Goal: Task Accomplishment & Management: Use online tool/utility

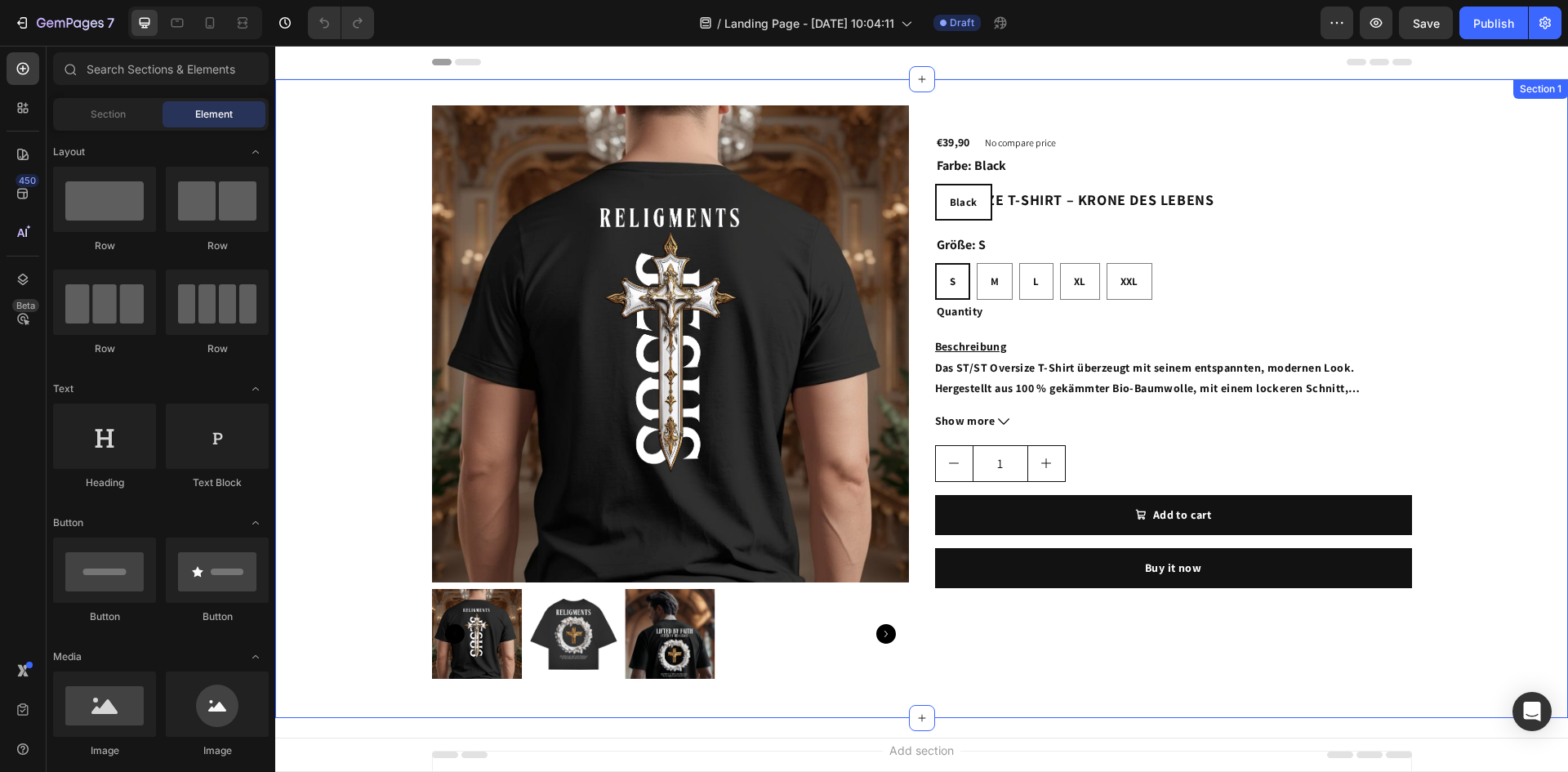
click at [1453, 260] on div "Product Images OVERSIZE T-SHIRT – KRONE DES LEBENS Product Title €39,90 Product…" at bounding box center [921, 398] width 1293 height 587
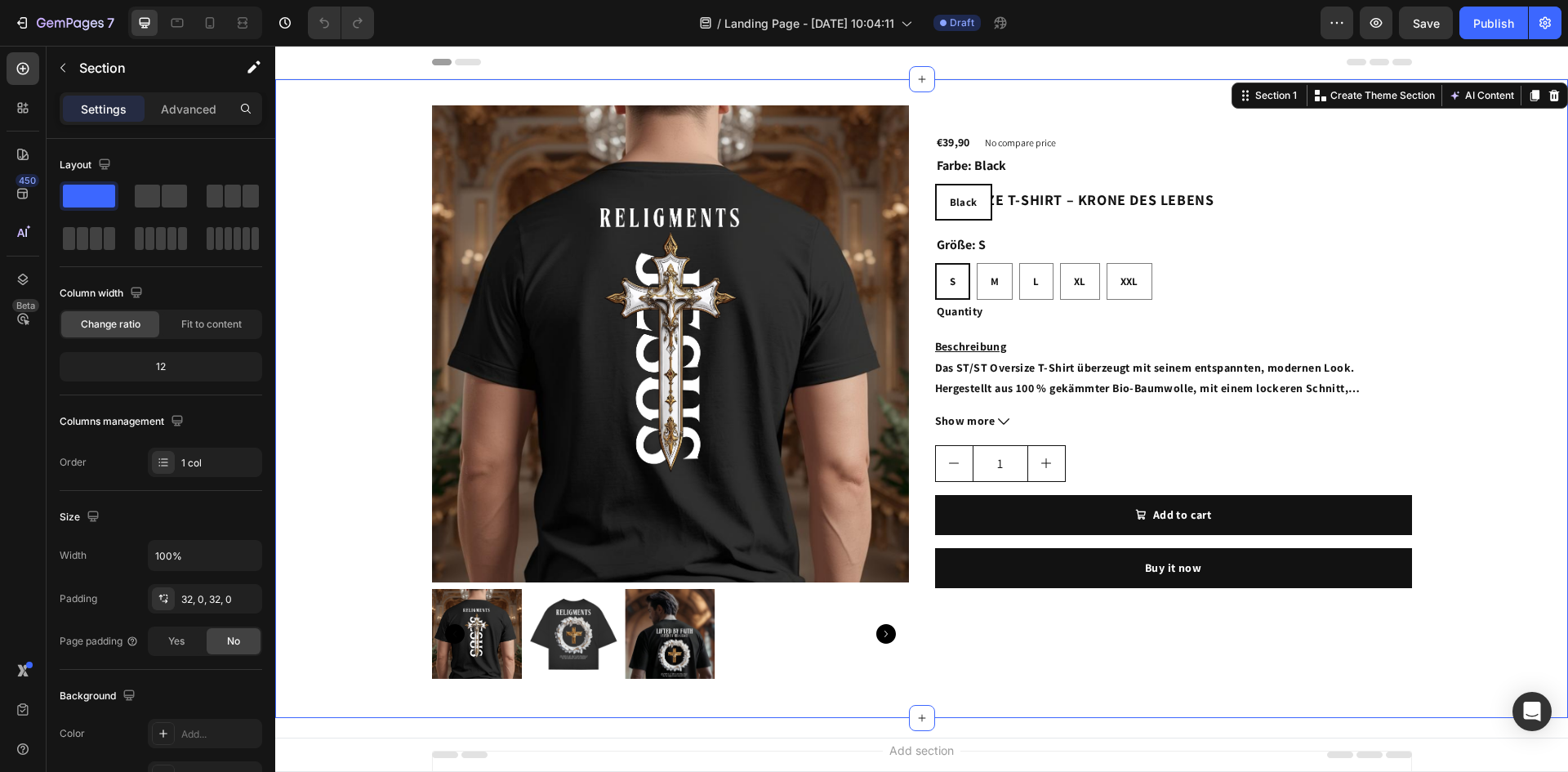
click at [1468, 258] on div "Product Images OVERSIZE T-SHIRT – KRONE DES LEBENS Product Title €39,90 Product…" at bounding box center [921, 398] width 1293 height 587
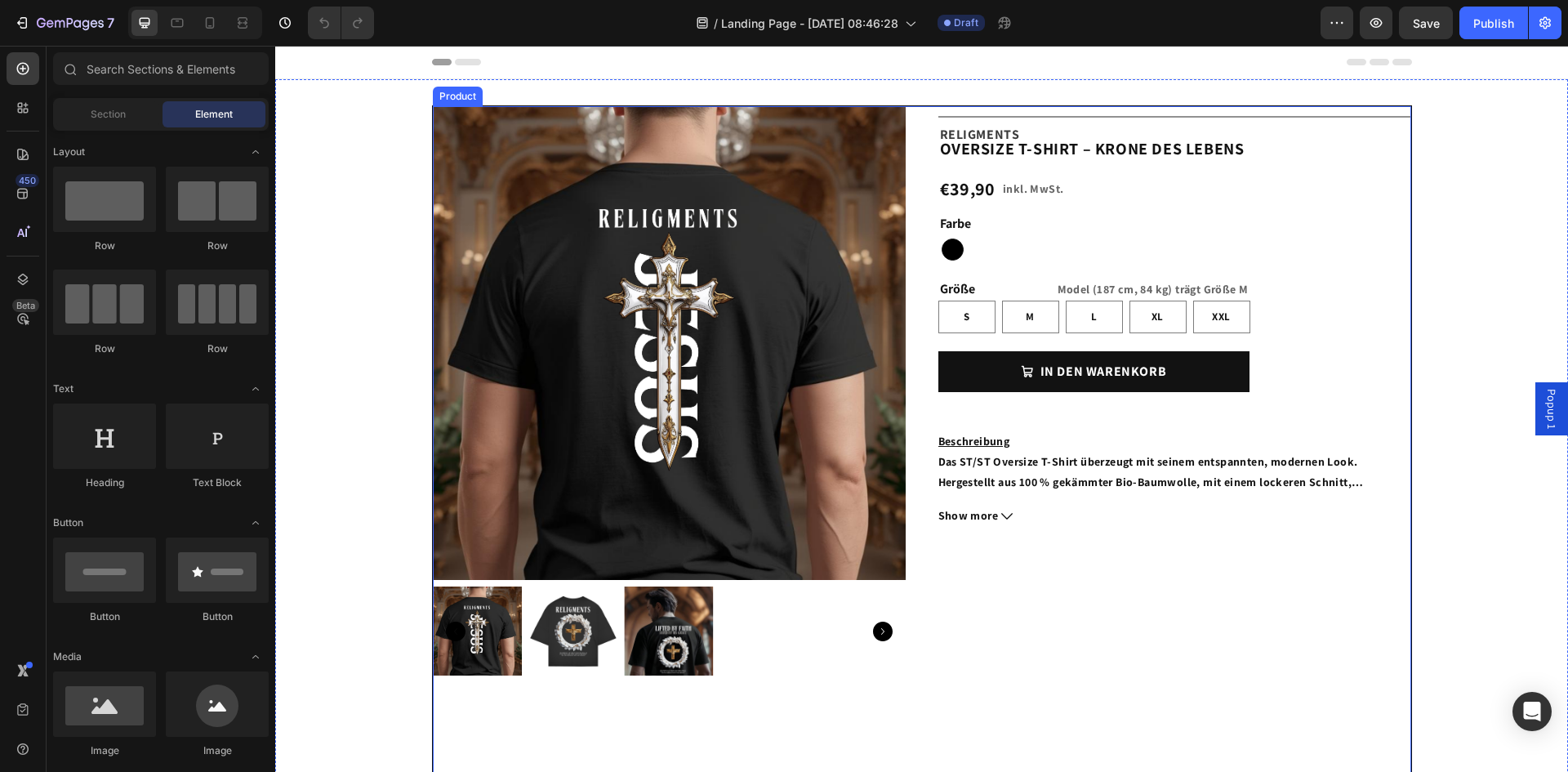
click at [1298, 357] on div "Title Line Beschreibung Das ST/ST Oversize T-Shirt überzeugt mit seinem entspan…" at bounding box center [1175, 480] width 473 height 748
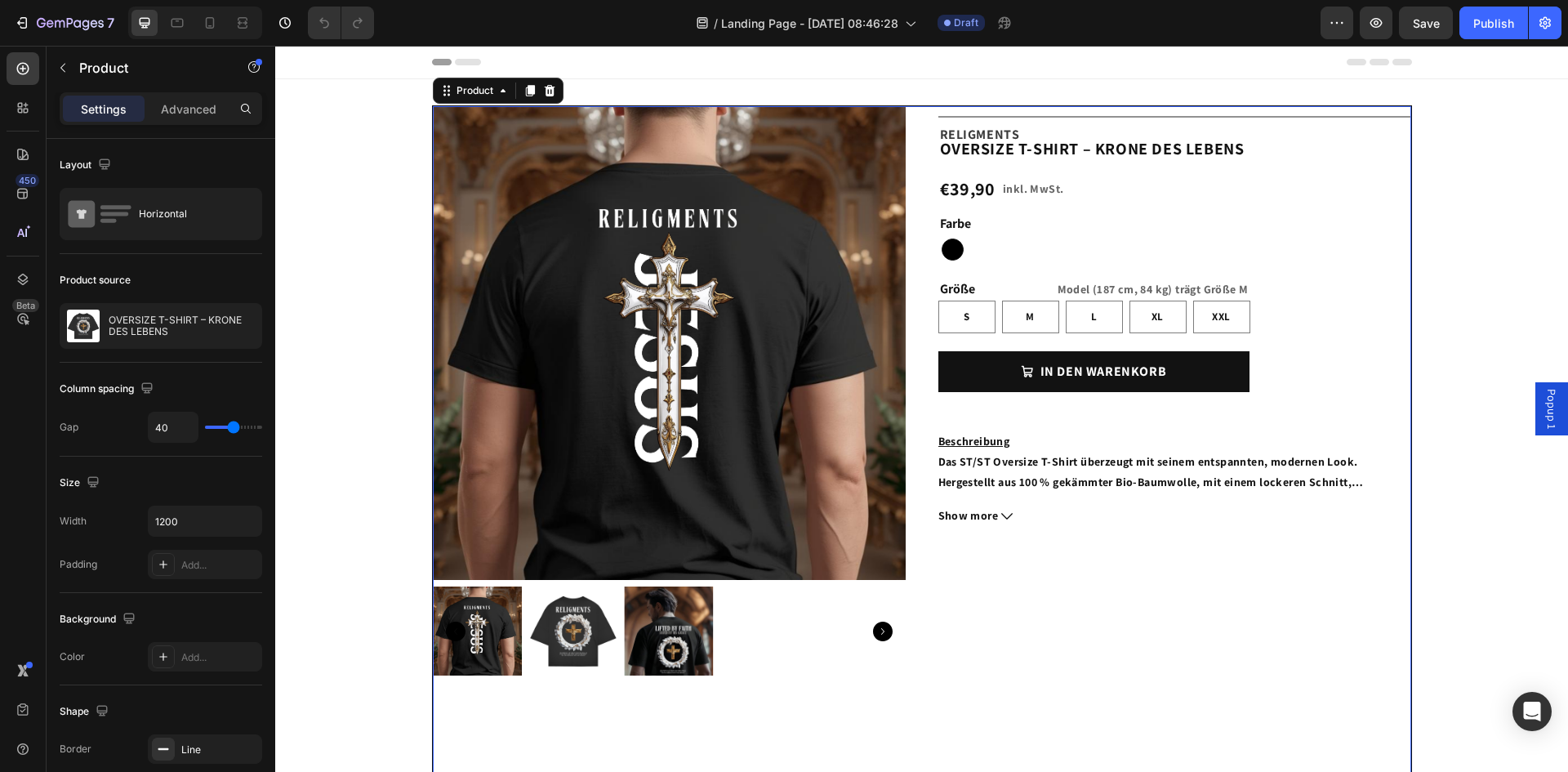
click at [1293, 342] on div "Title Line Beschreibung Das ST/ST Oversize T-Shirt überzeugt mit seinem entspan…" at bounding box center [1175, 480] width 473 height 748
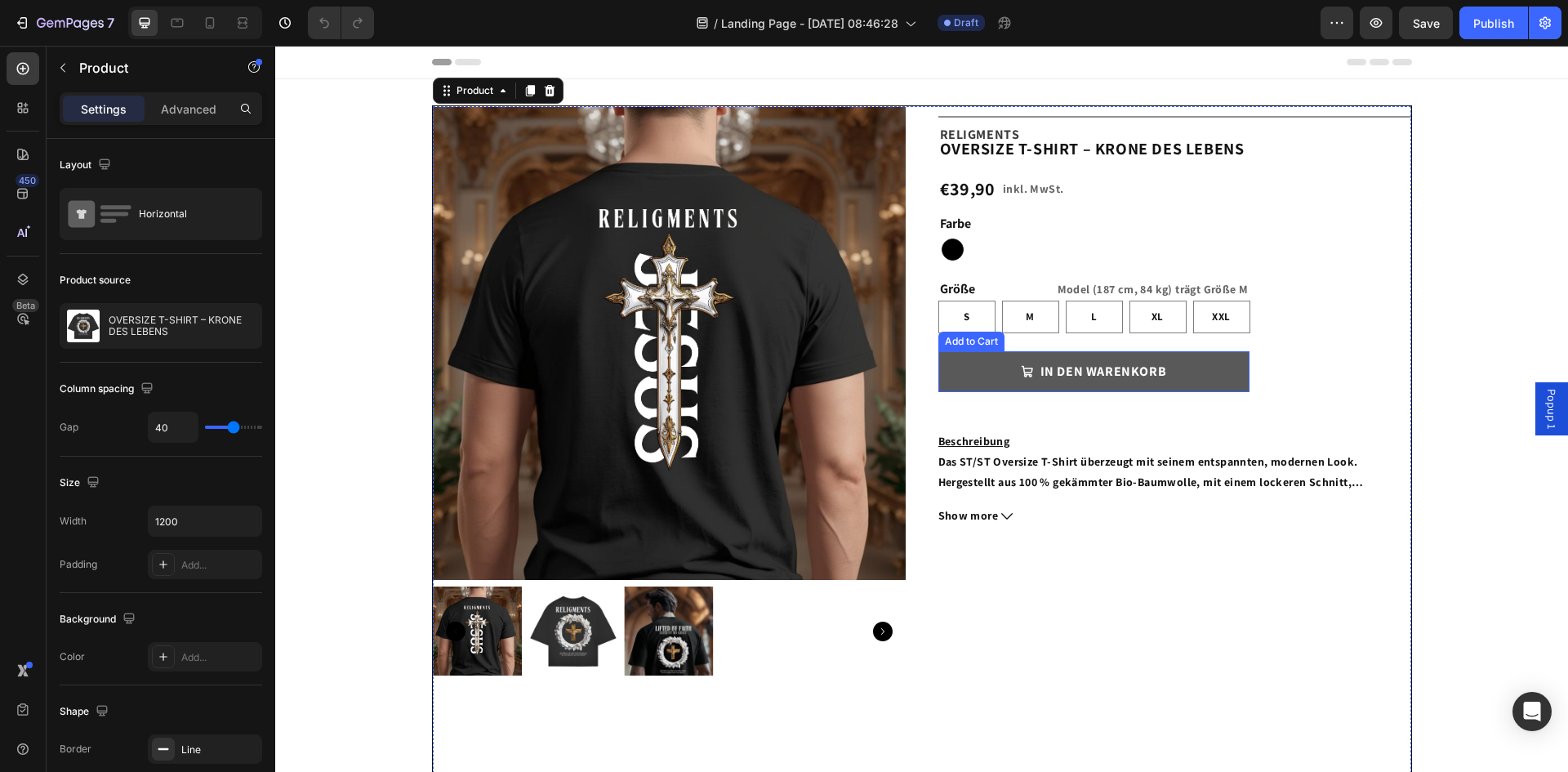
click at [1226, 367] on button "IN DEN WARENKORB" at bounding box center [1094, 372] width 311 height 41
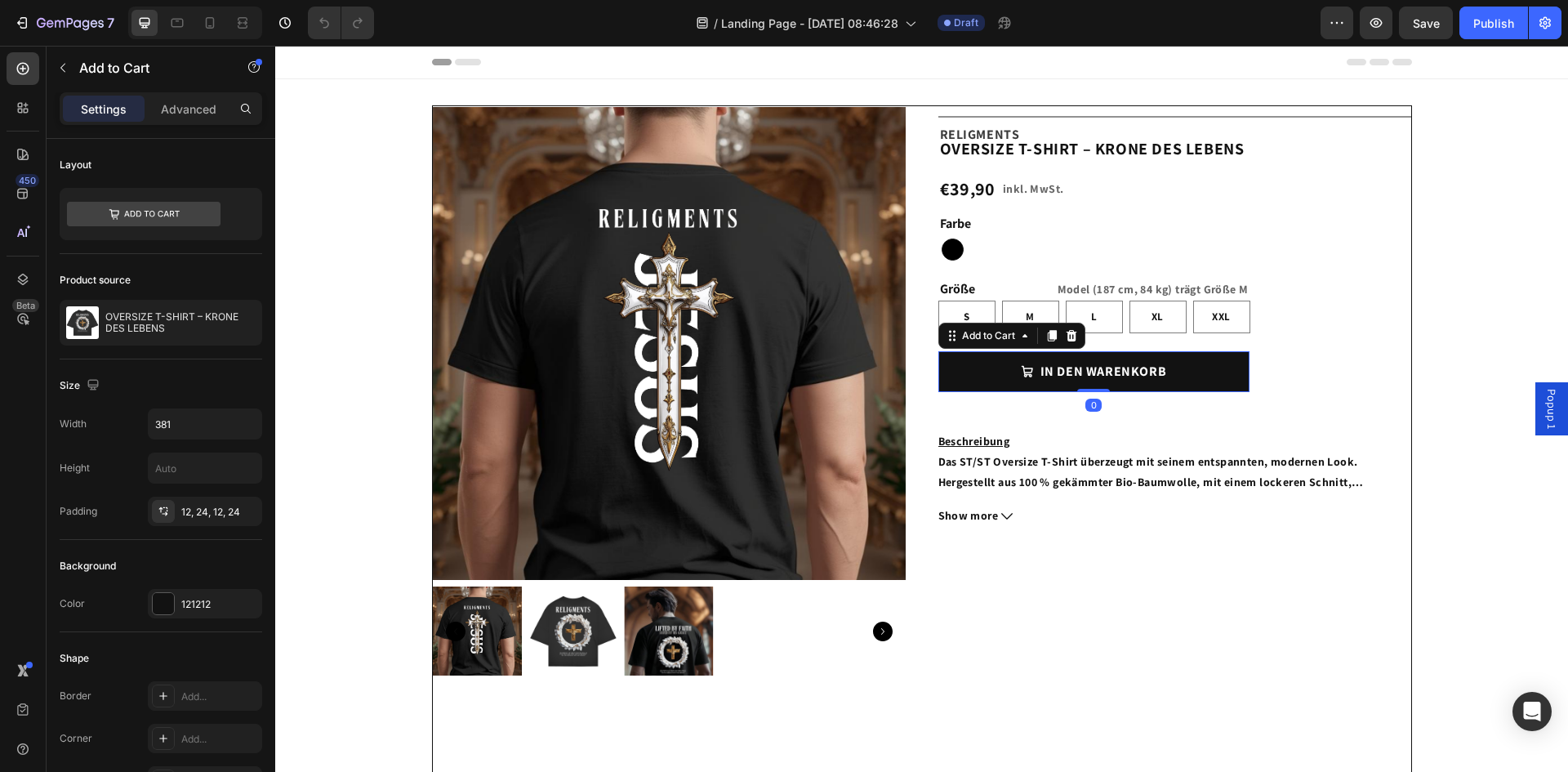
click at [189, 112] on p "Advanced" at bounding box center [188, 109] width 55 height 17
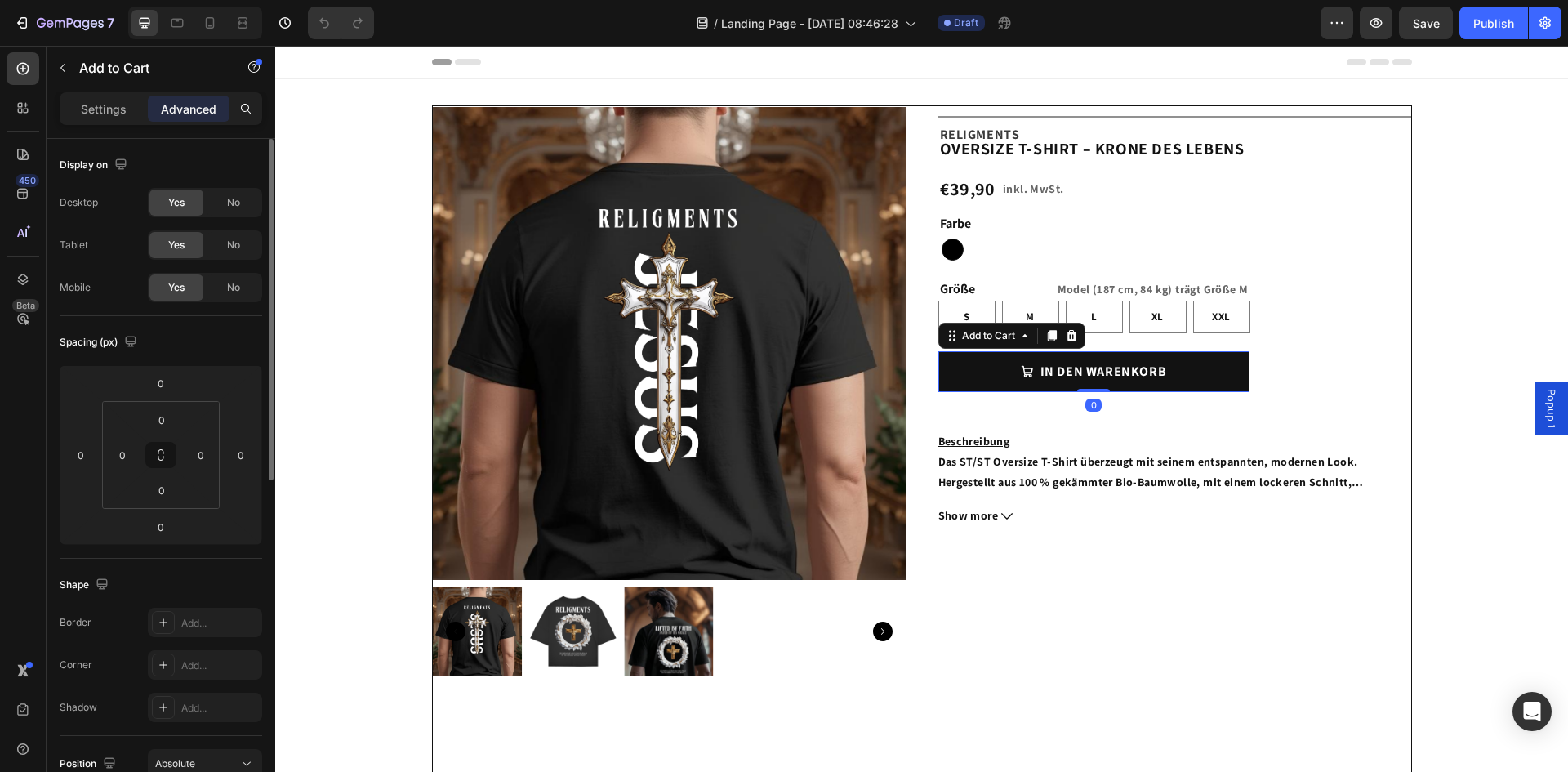
scroll to position [490, 0]
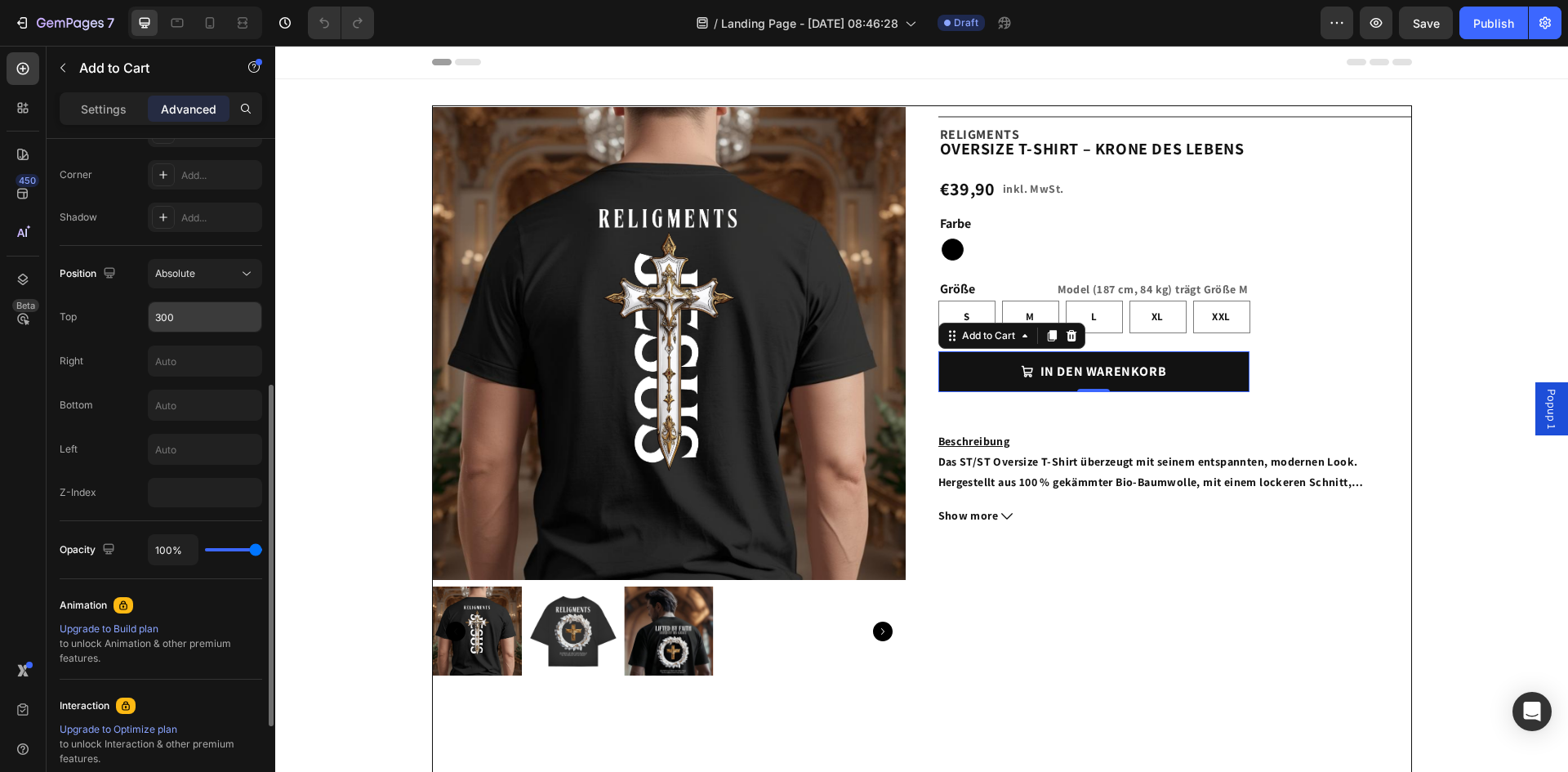
click at [191, 319] on input "300" at bounding box center [205, 317] width 113 height 30
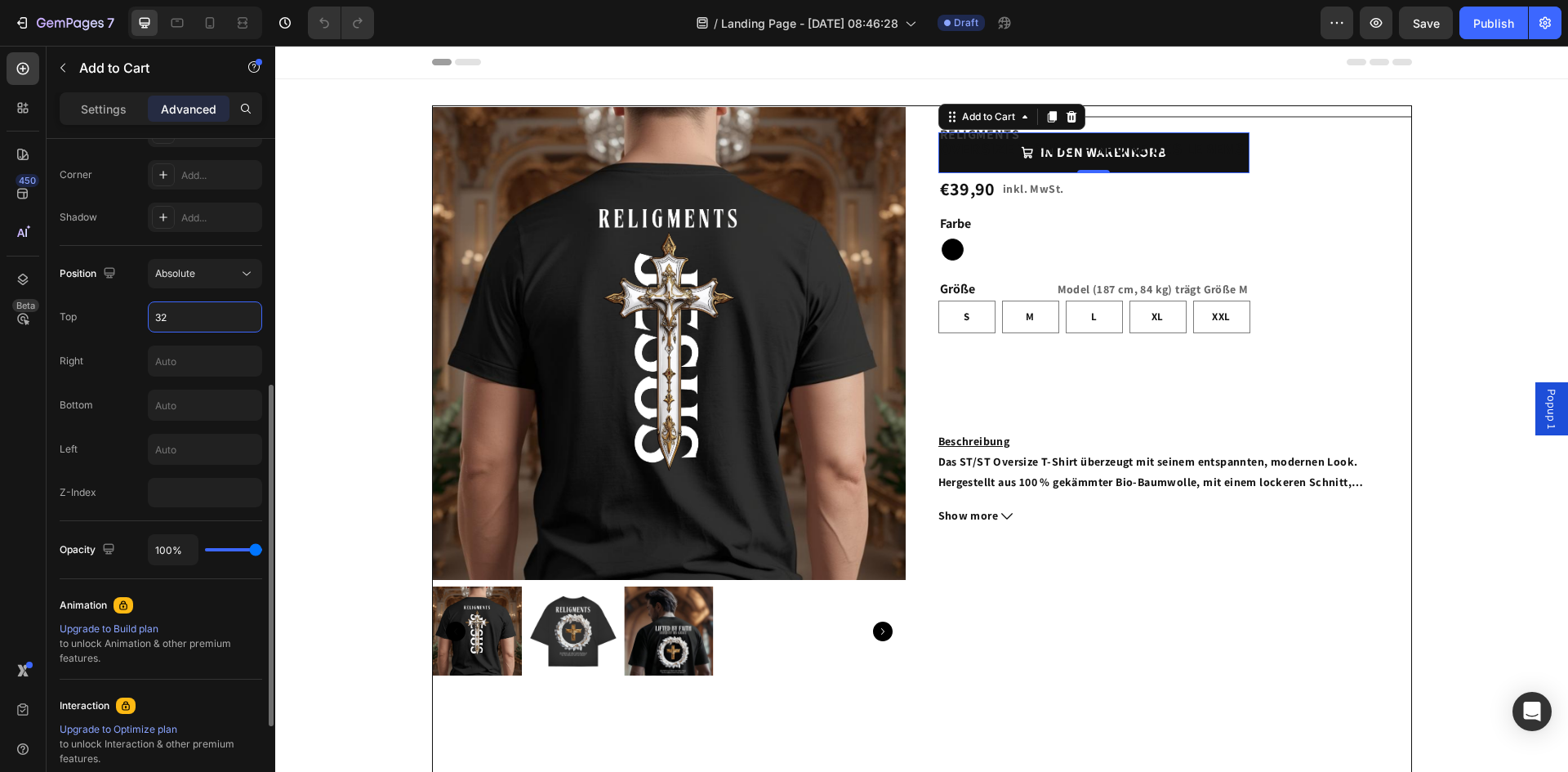
type input "320"
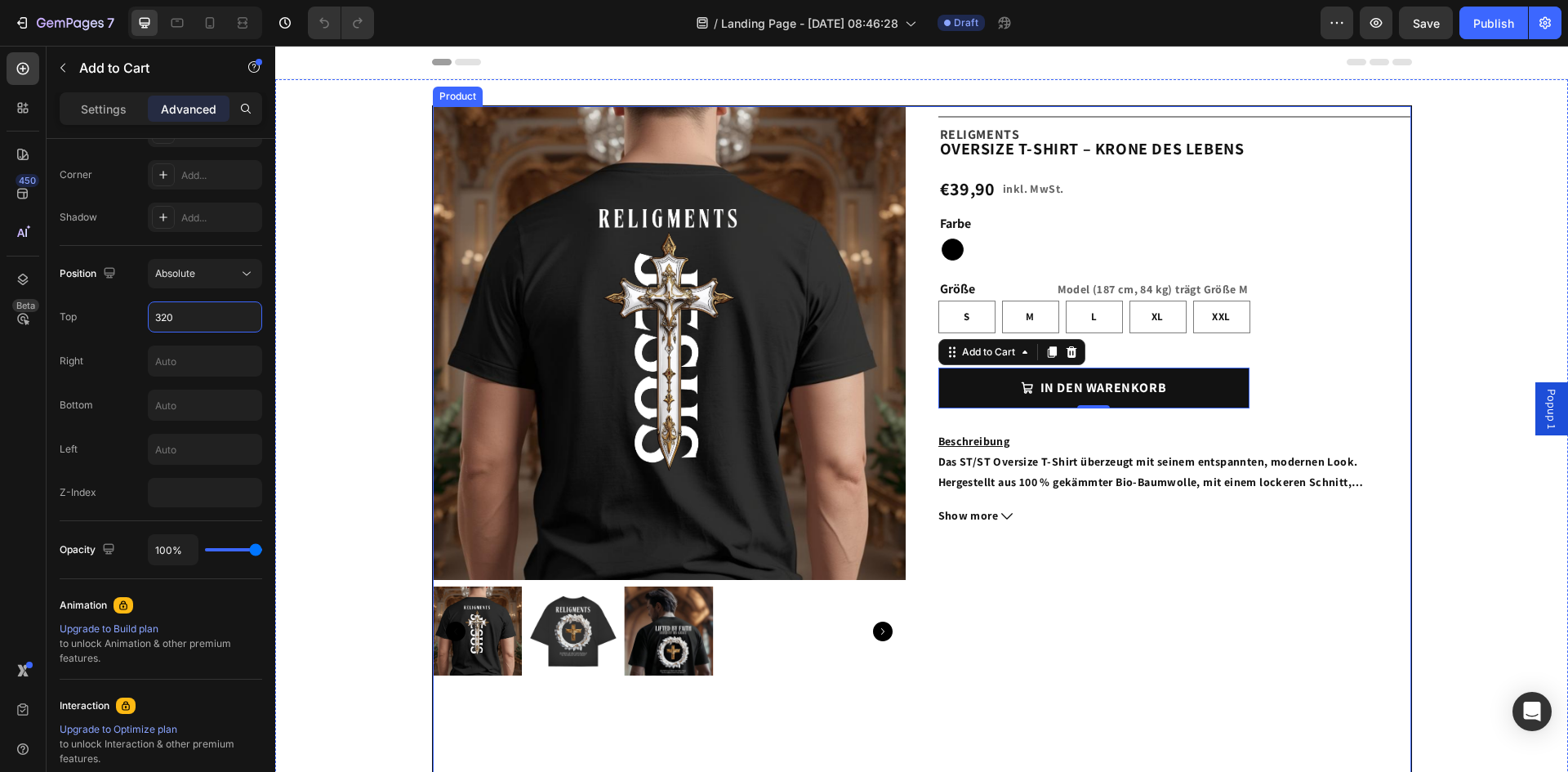
click at [1317, 285] on div "Title Line Beschreibung Das ST/ST Oversize T-Shirt überzeugt mit seinem entspan…" at bounding box center [1175, 480] width 473 height 748
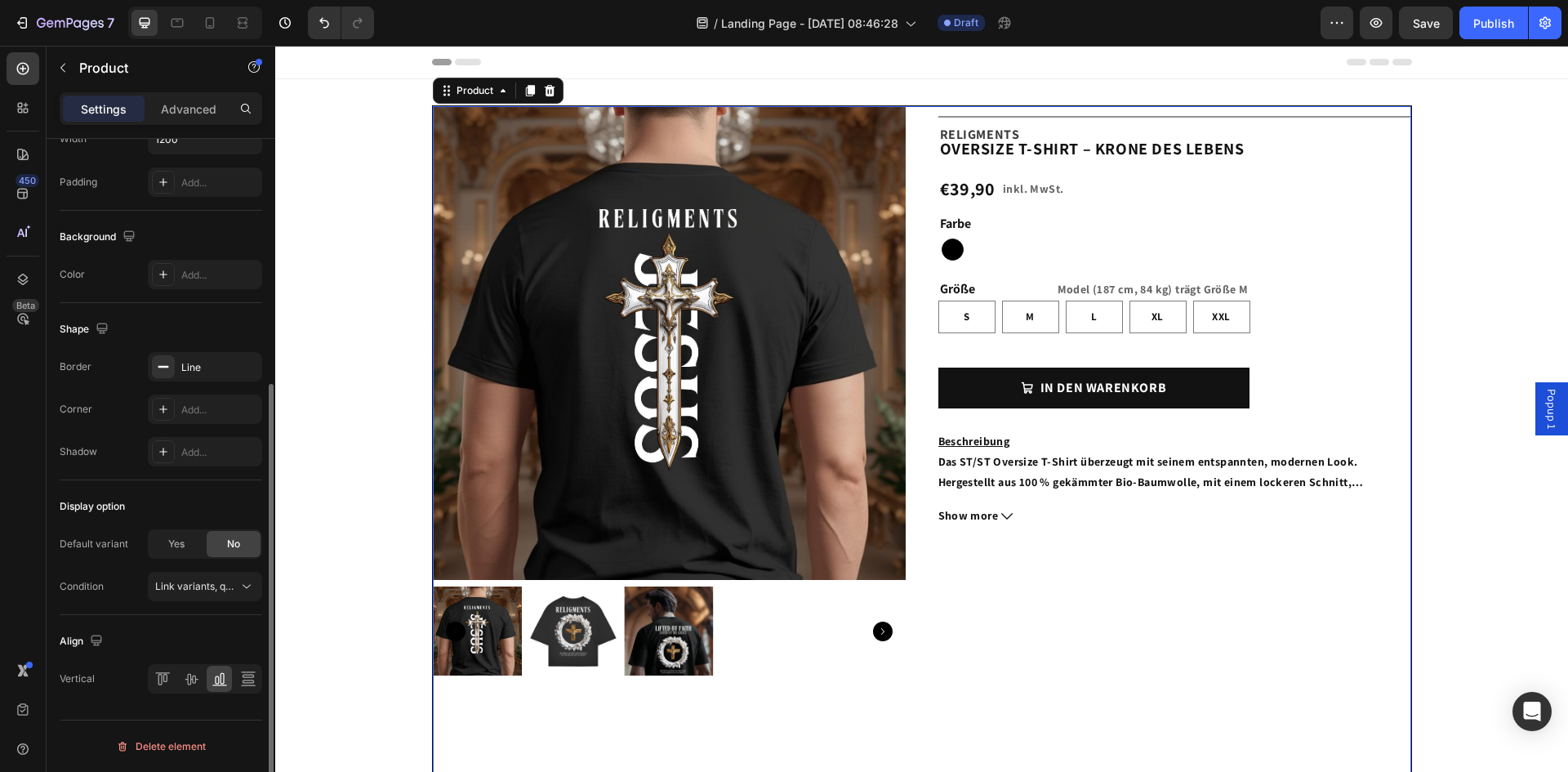
scroll to position [0, 0]
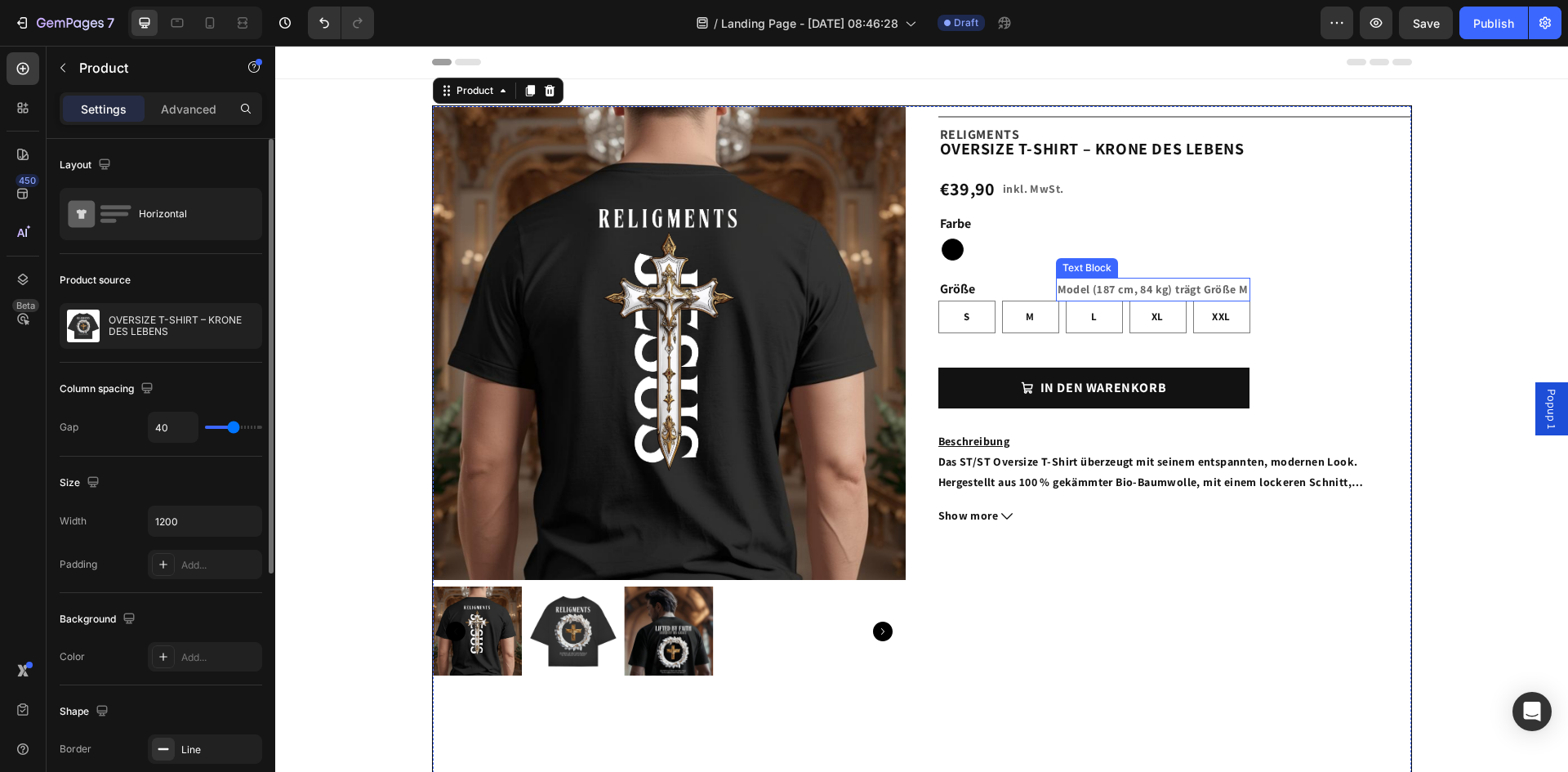
click at [1208, 289] on p "Model (187 cm, 84 kg) trägt Größe M" at bounding box center [1153, 289] width 191 height 21
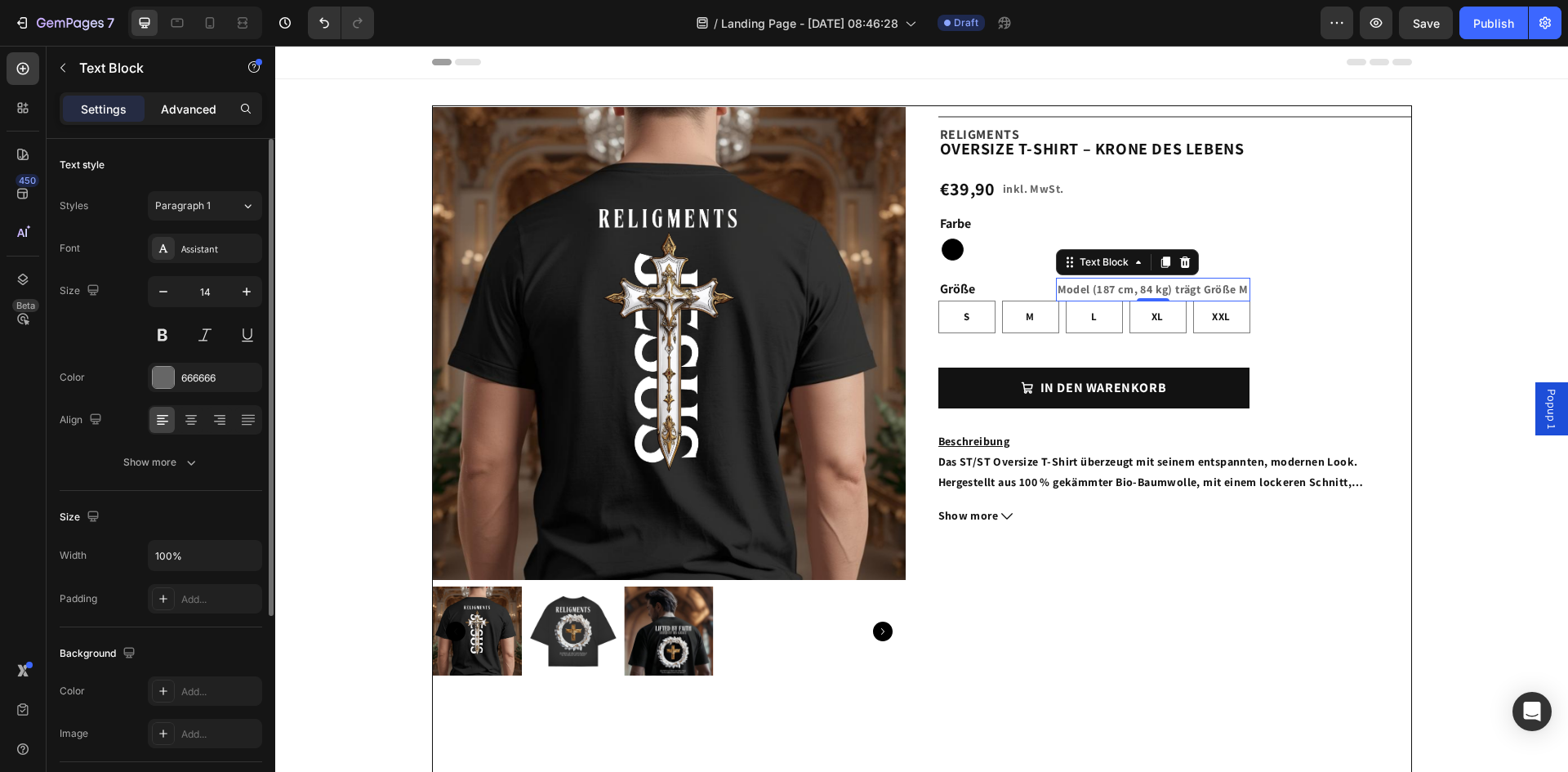
click at [185, 112] on p "Advanced" at bounding box center [188, 109] width 55 height 17
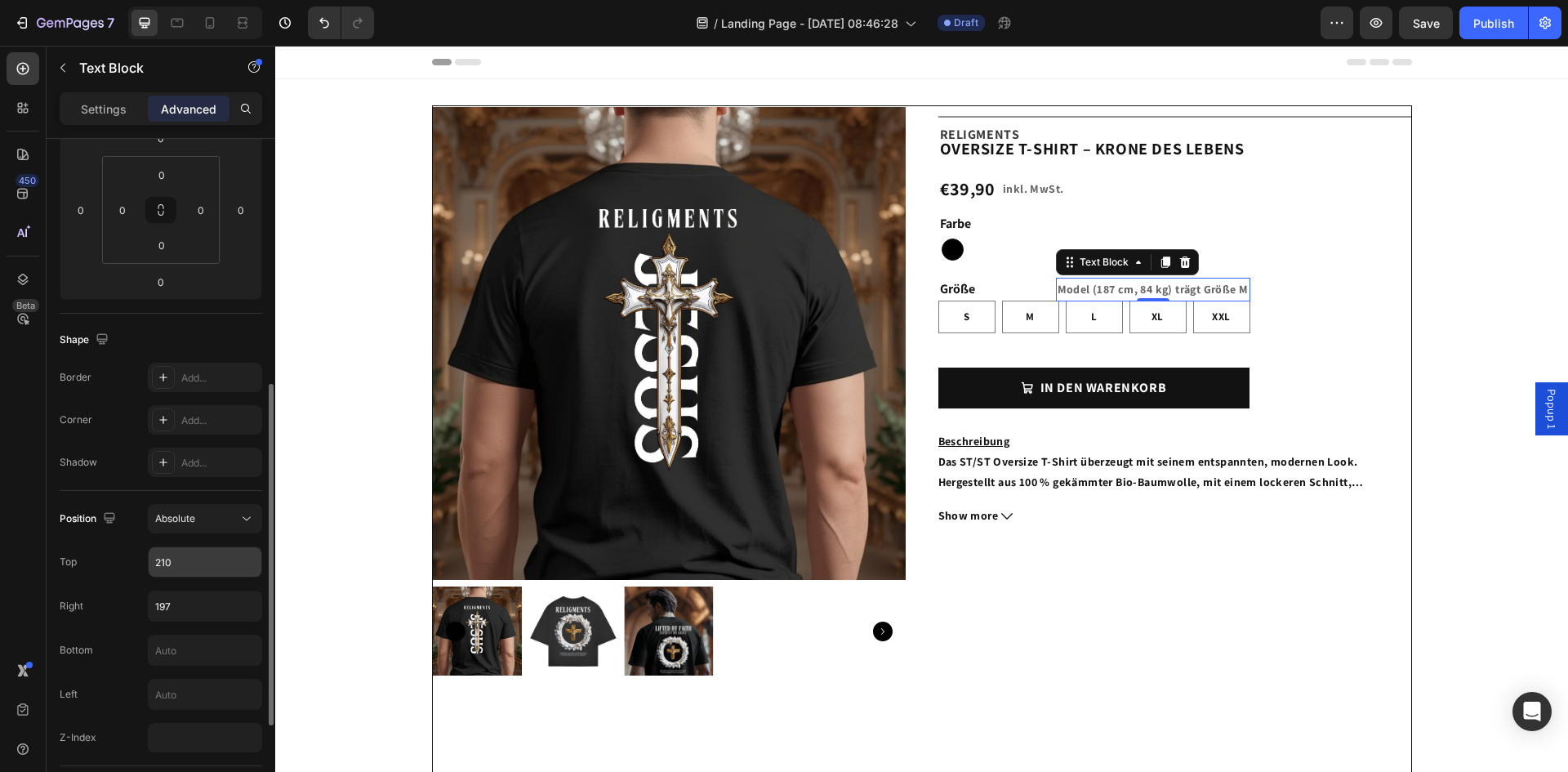
scroll to position [327, 0]
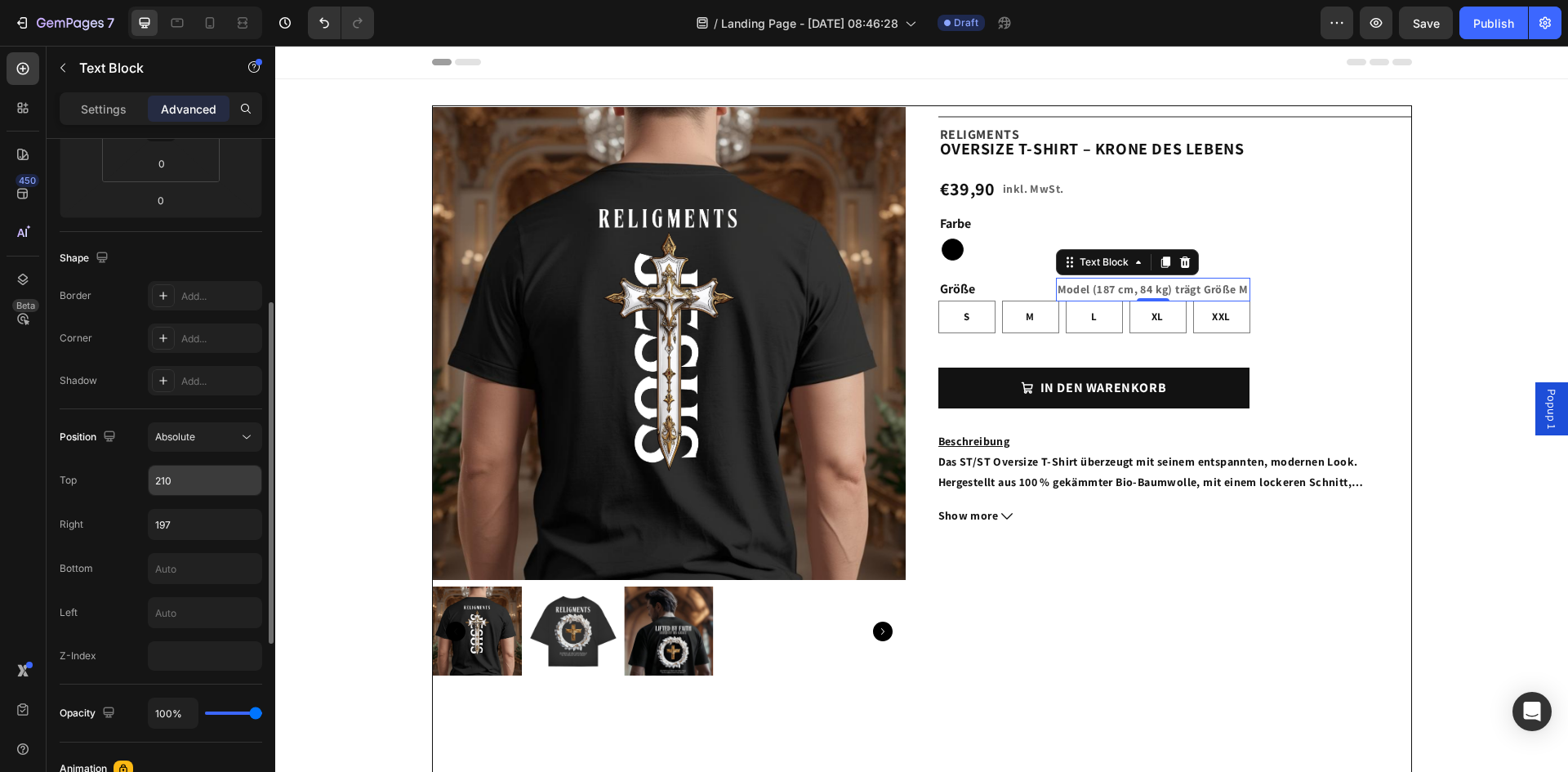
click at [207, 486] on input "210" at bounding box center [205, 481] width 113 height 30
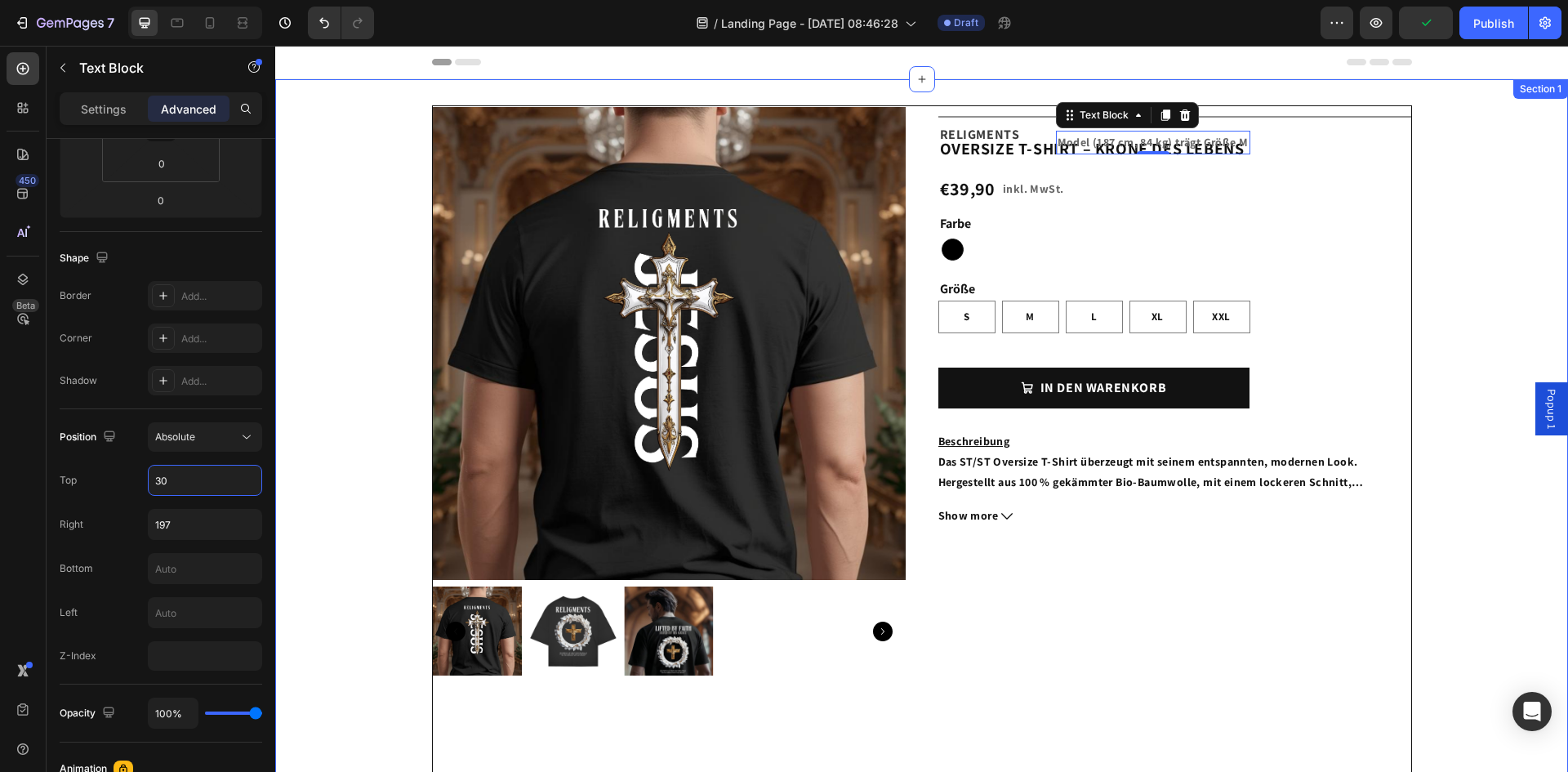
type input "3"
type input "2"
type input "3"
type input "280"
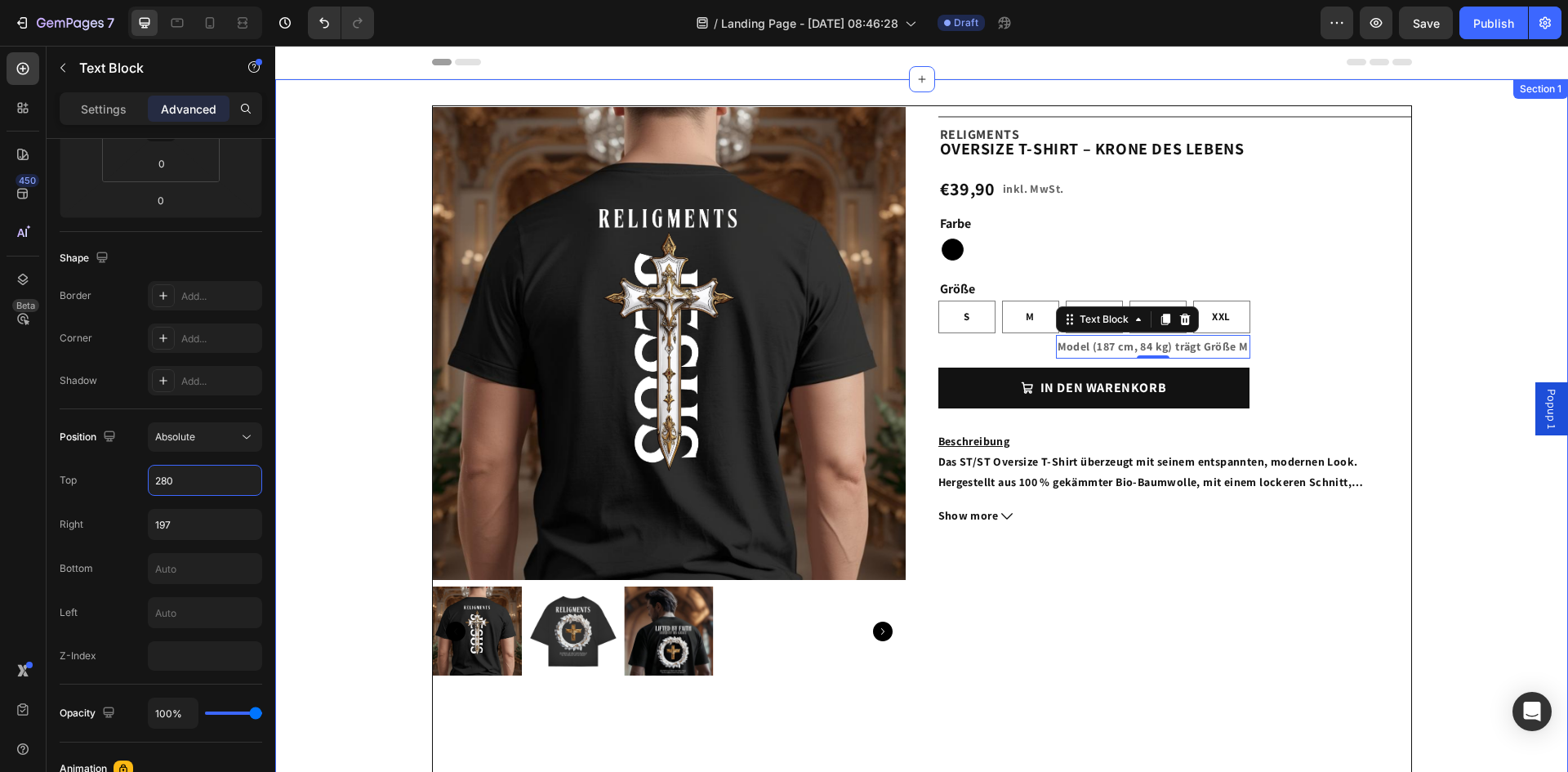
click at [1435, 343] on div "Product Images Title Line Beschreibung Das ST/ST Oversize T-Shirt überzeugt mit…" at bounding box center [921, 480] width 1293 height 750
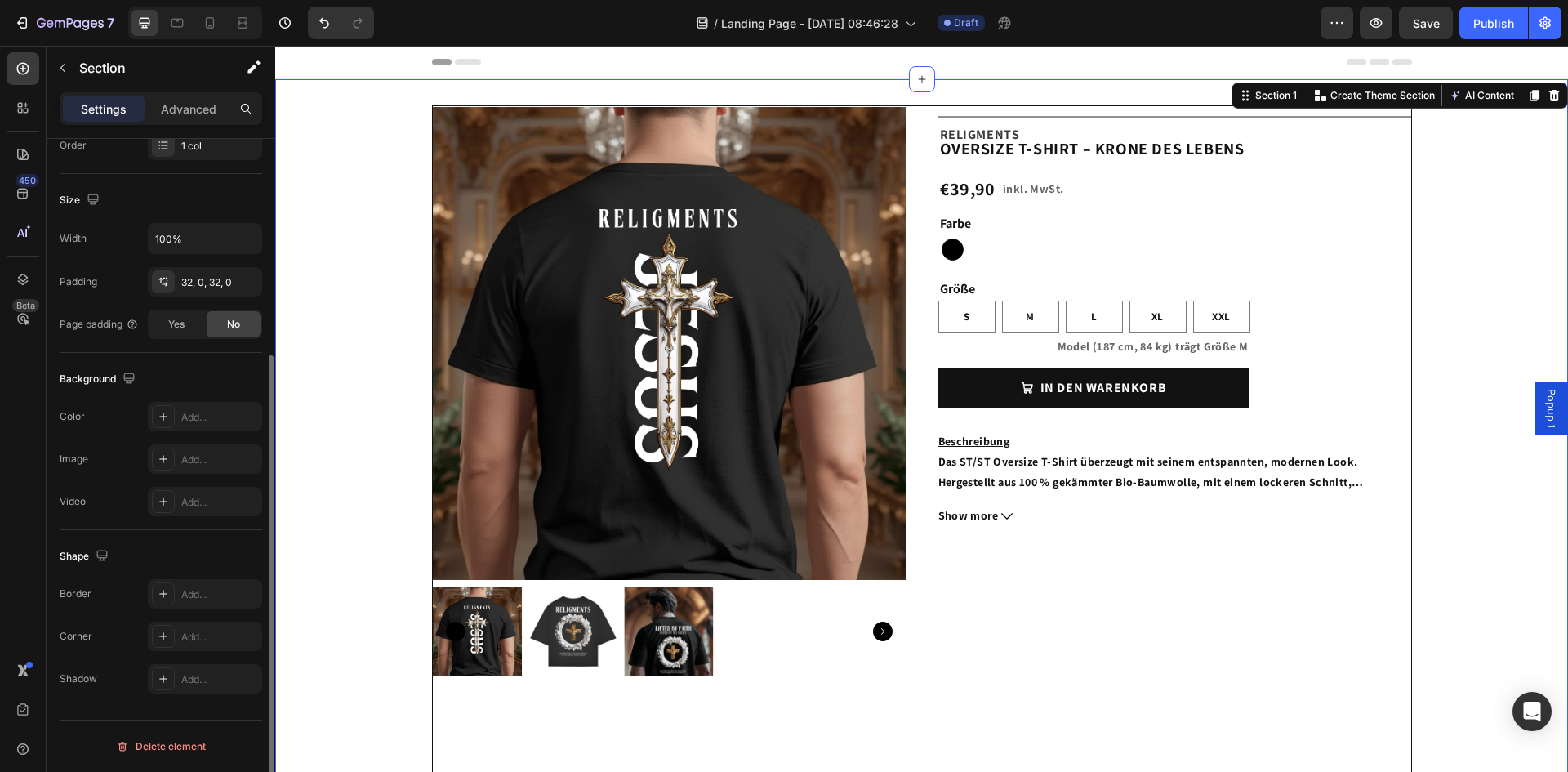
scroll to position [0, 0]
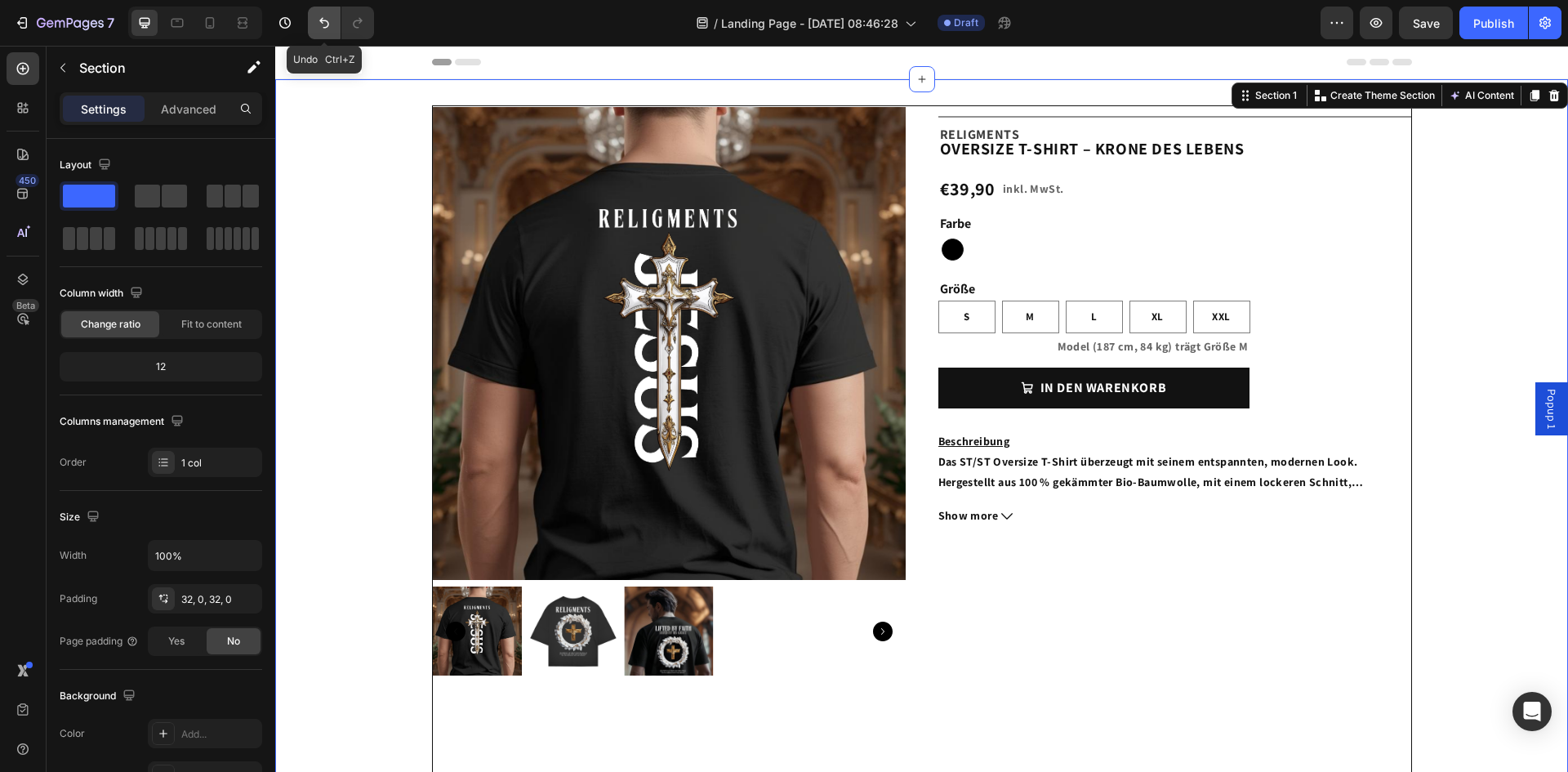
click at [316, 16] on icon "Undo/Redo" at bounding box center [324, 23] width 16 height 16
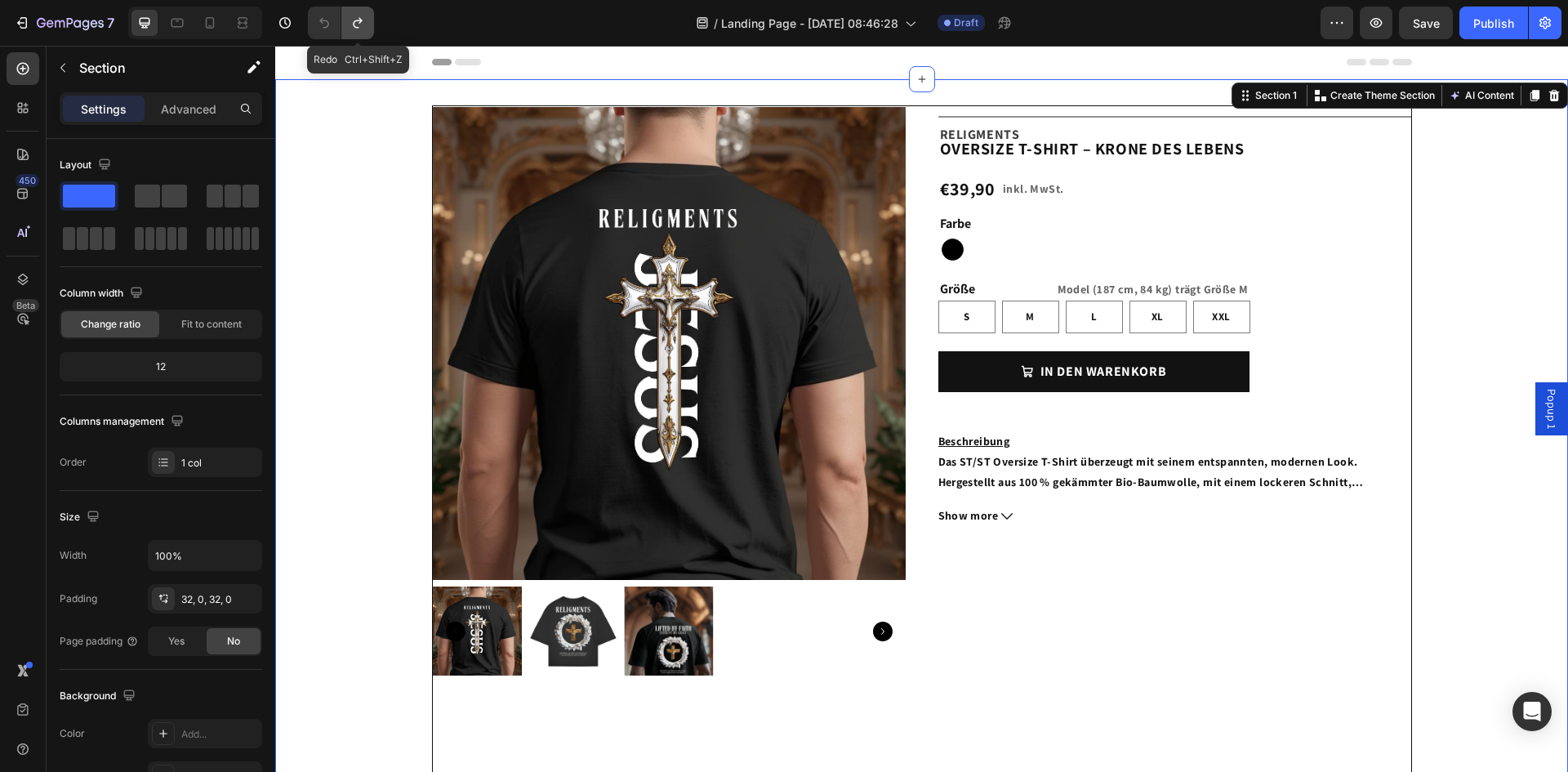
click at [364, 27] on icon "Undo/Redo" at bounding box center [358, 23] width 16 height 16
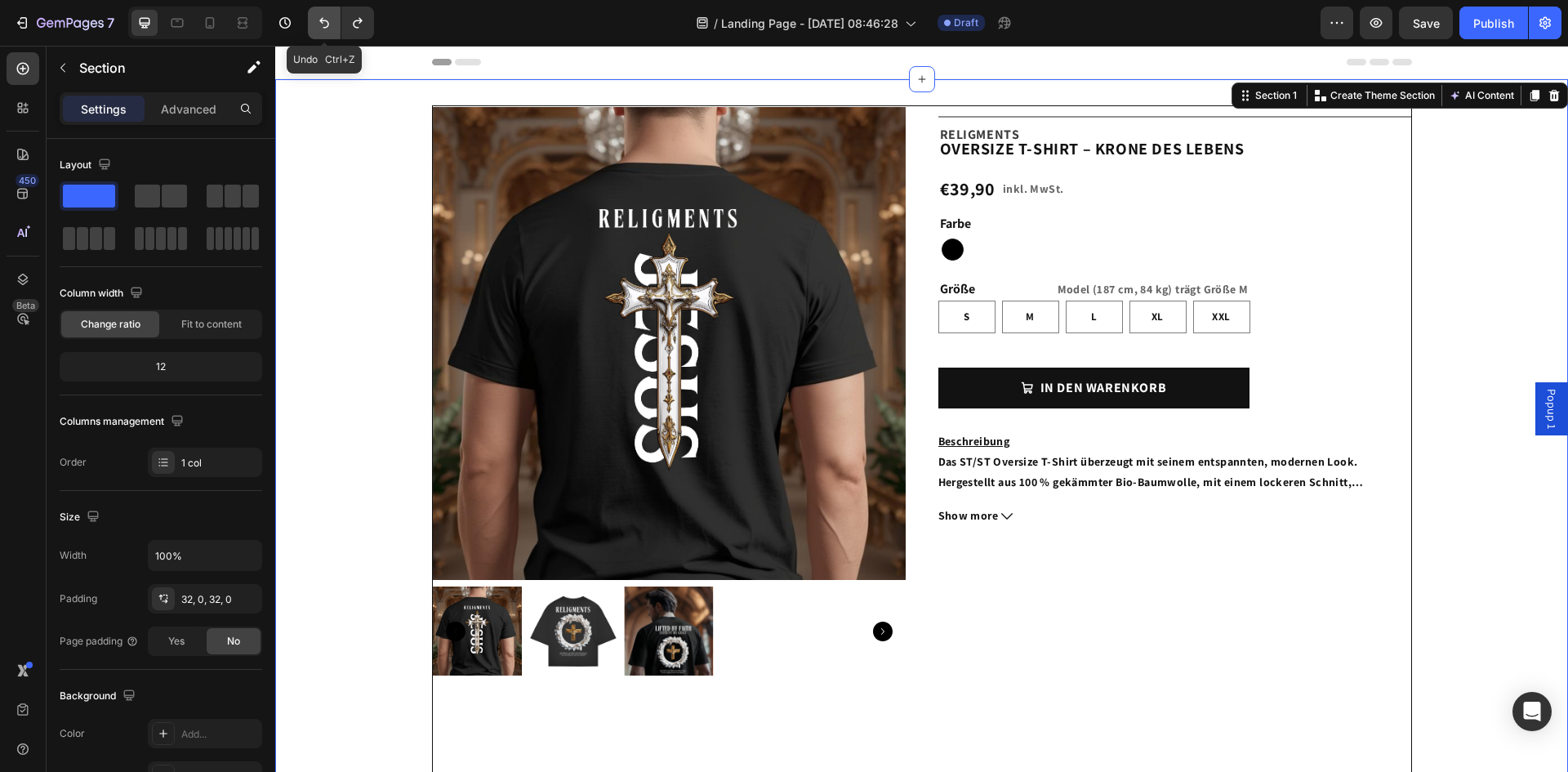
click at [331, 27] on icon "Undo/Redo" at bounding box center [324, 23] width 16 height 16
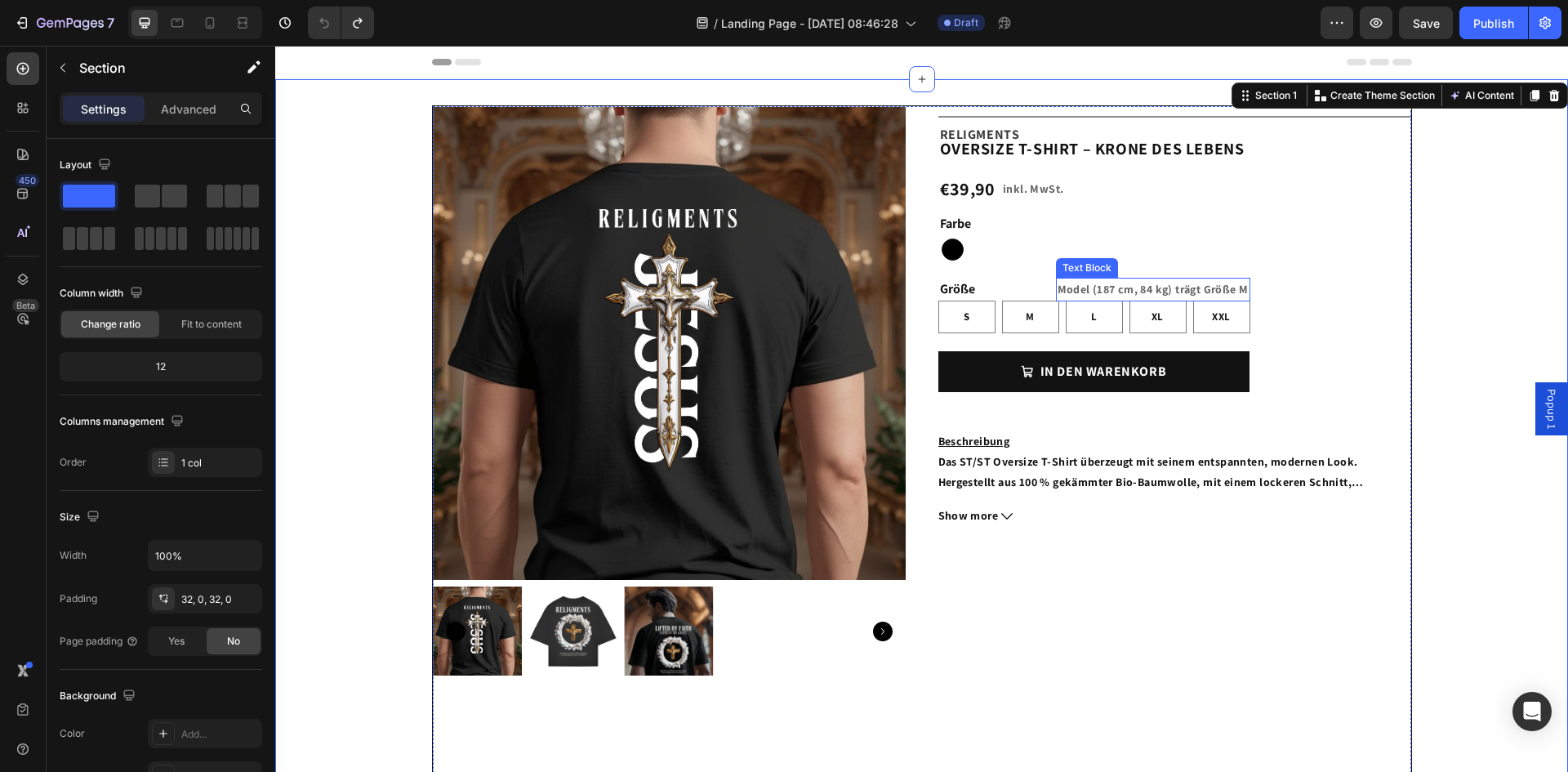
click at [1191, 290] on p "Model (187 cm, 84 kg) trägt Größe M" at bounding box center [1153, 289] width 191 height 21
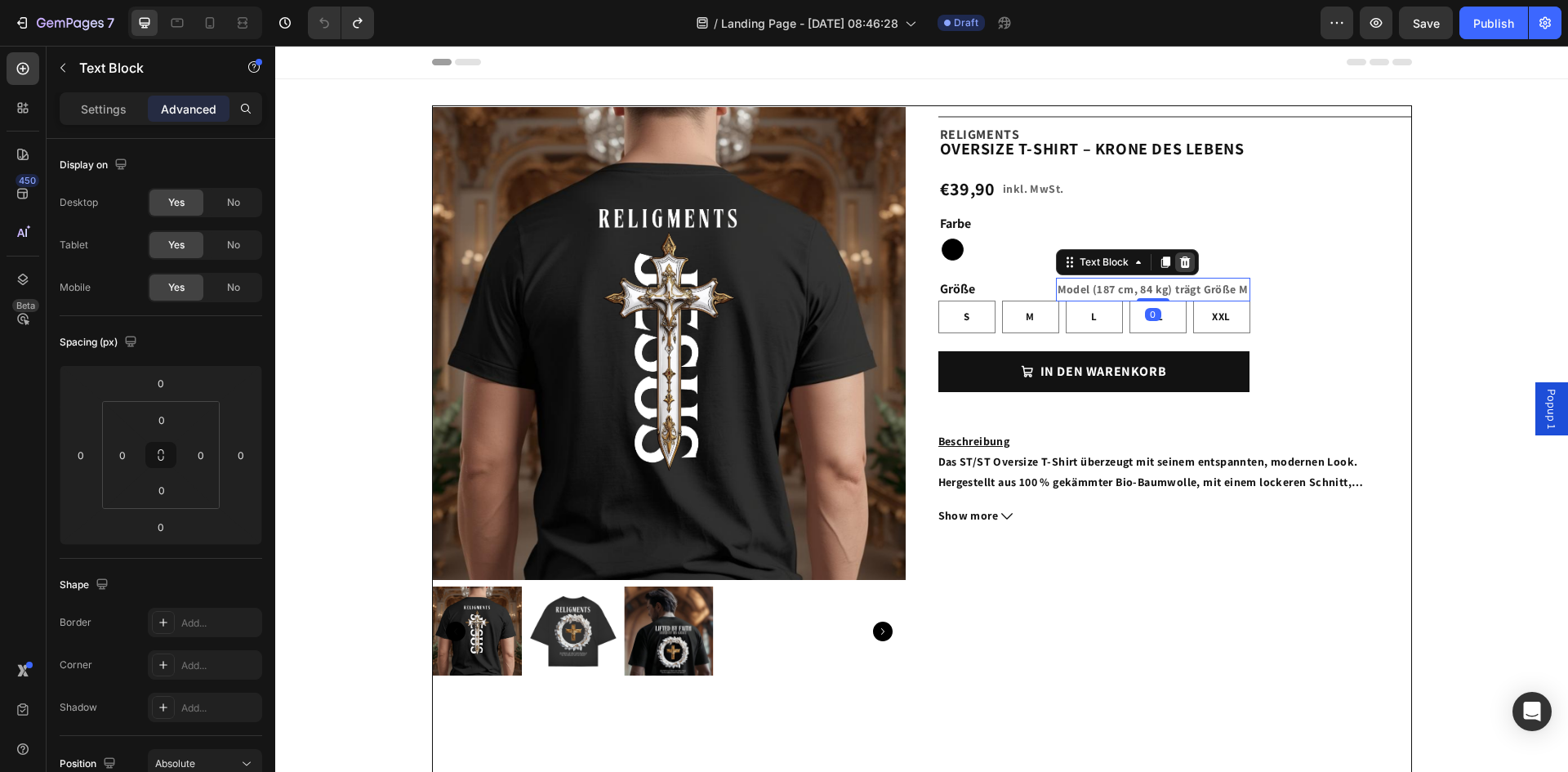
click at [1184, 266] on icon at bounding box center [1185, 263] width 13 height 13
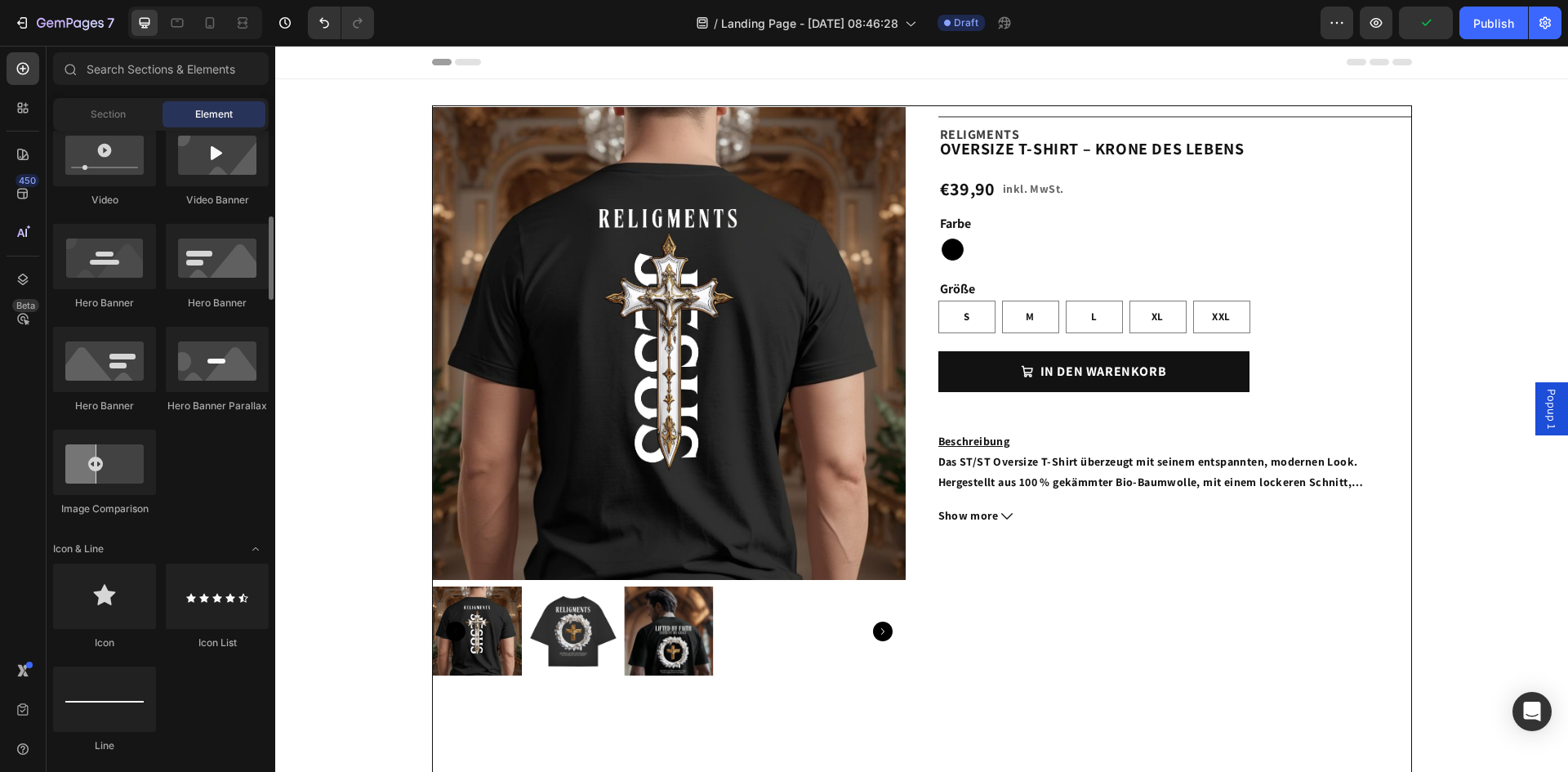
scroll to position [163, 0]
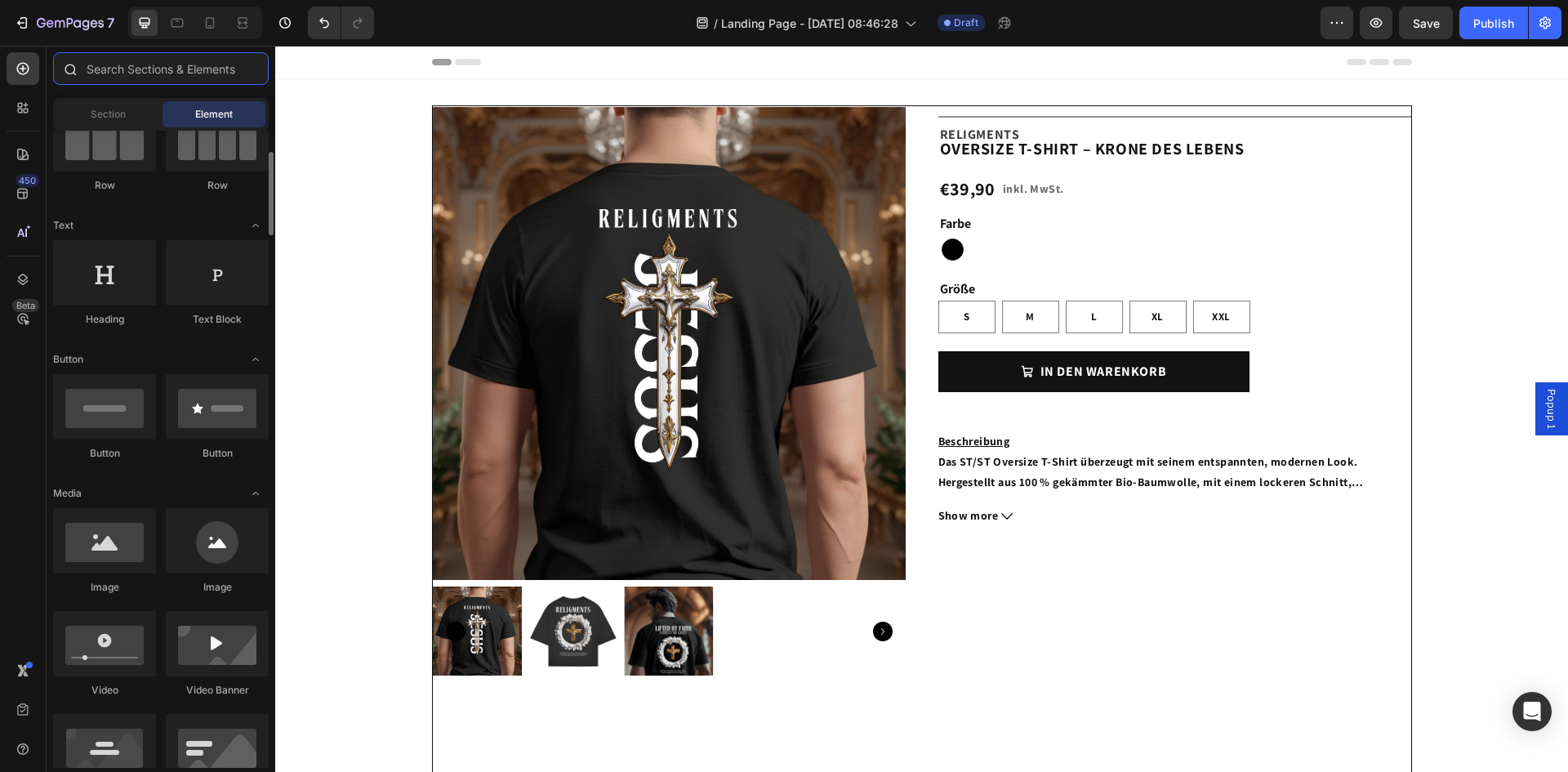
click at [123, 69] on input "text" at bounding box center [161, 69] width 216 height 33
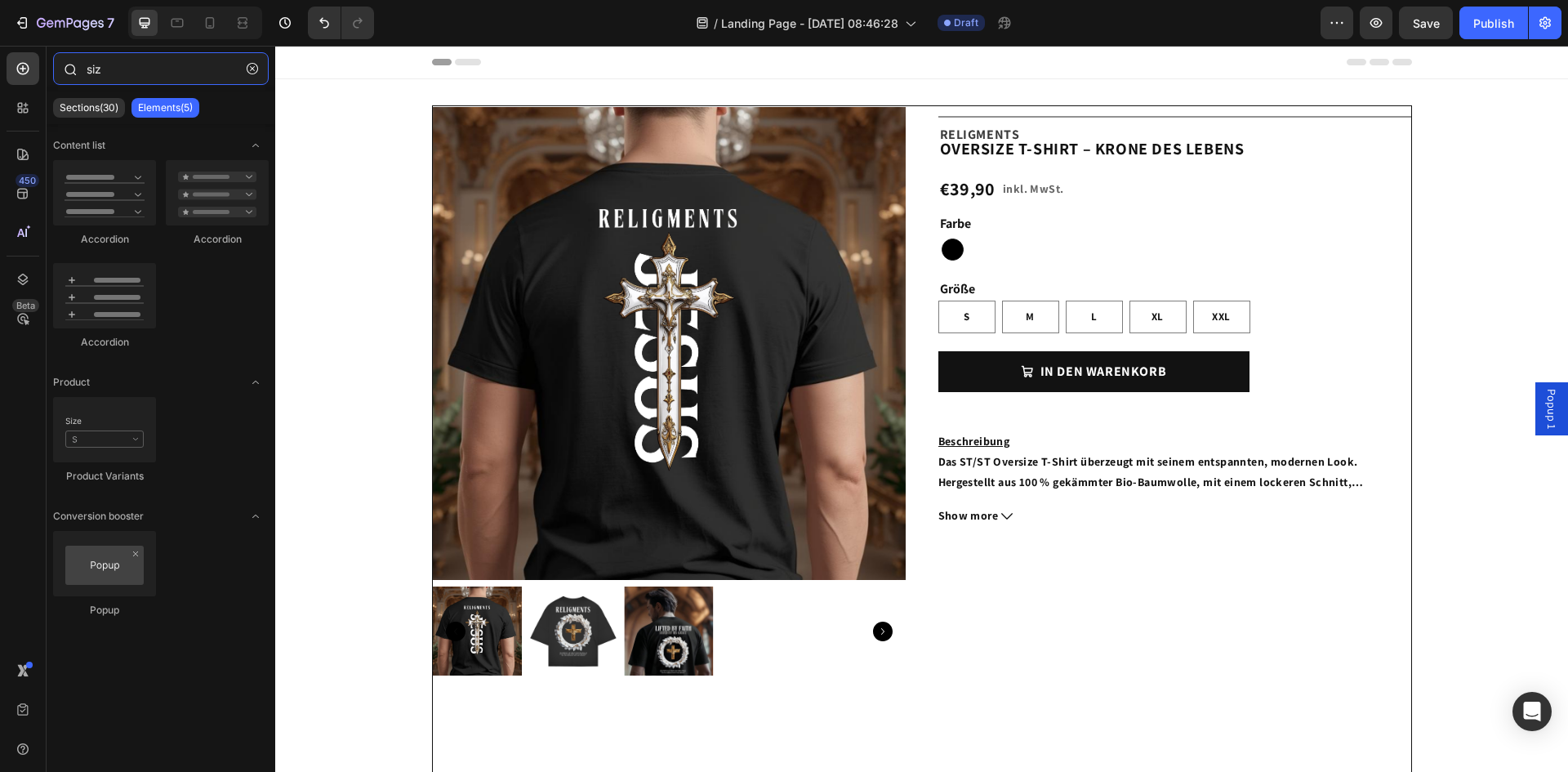
type input "size"
drag, startPoint x: 109, startPoint y: 68, endPoint x: -4, endPoint y: 51, distance: 114.3
click at [0, 0] on html "7 / Landing Page - Sep 24, 08:46:28 Draft Preview Save Publish 450 Beta size Se…" at bounding box center [784, 0] width 1568 height 0
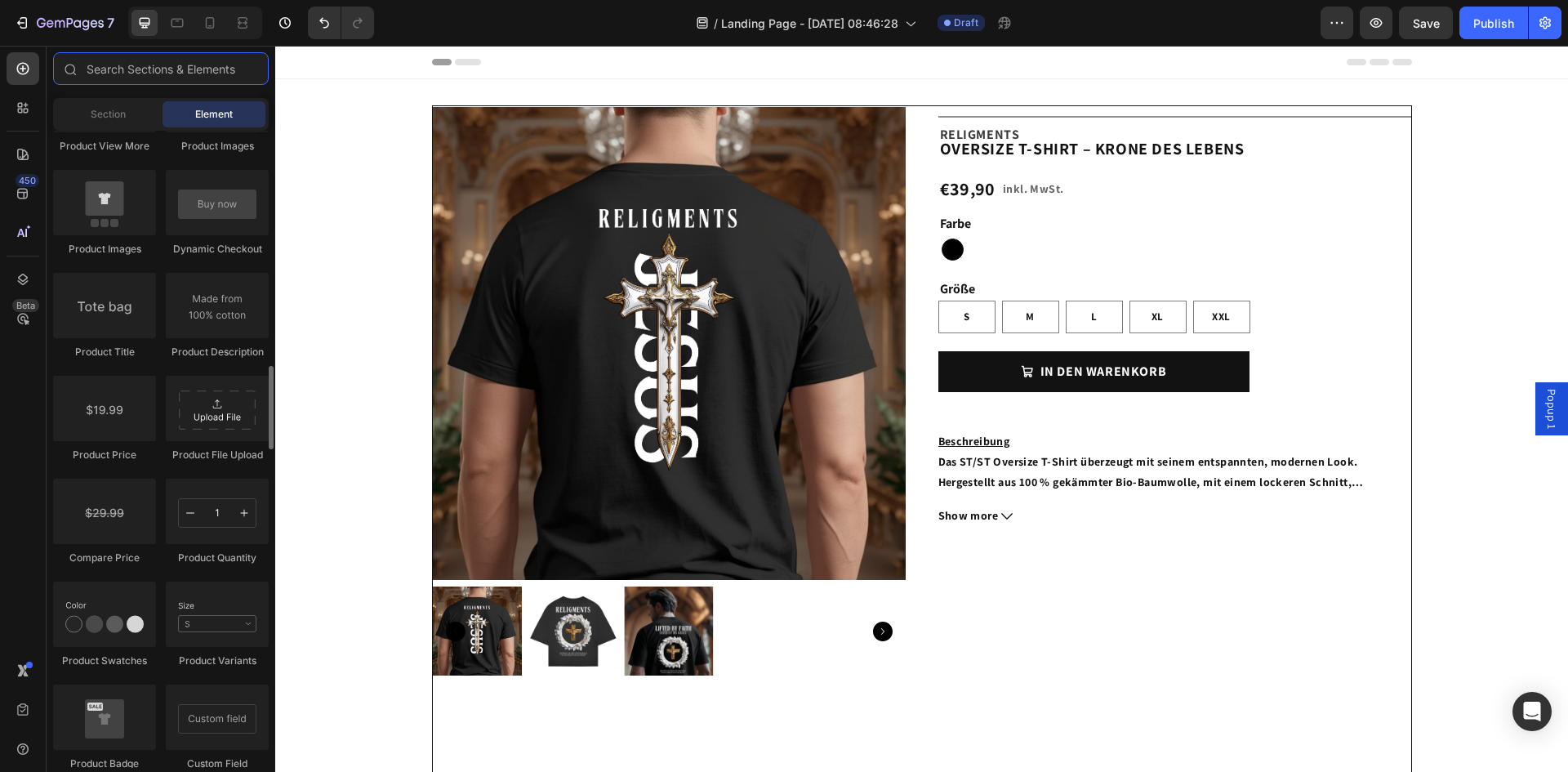
scroll to position [2407, 0]
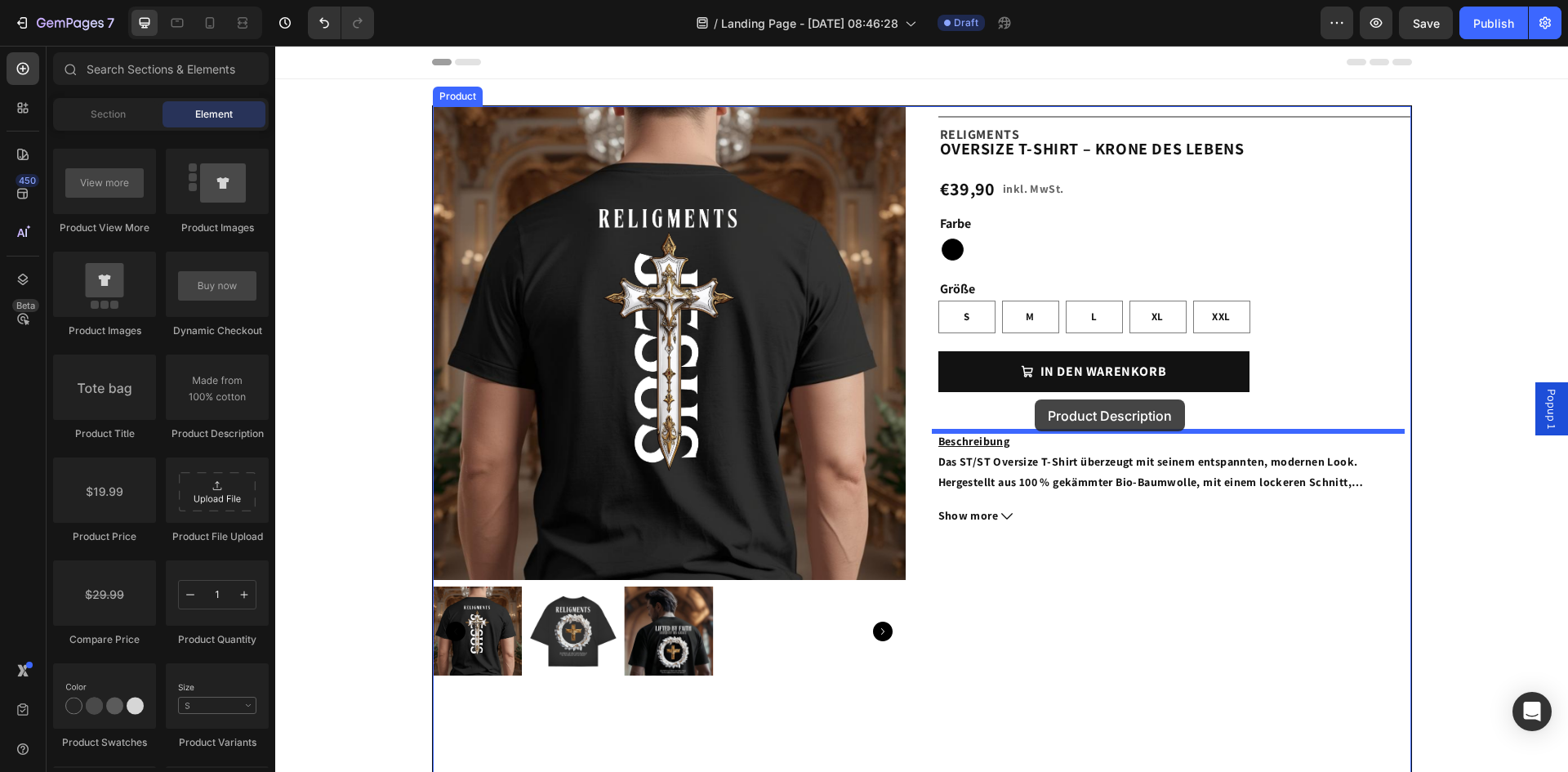
drag, startPoint x: 493, startPoint y: 453, endPoint x: 1035, endPoint y: 399, distance: 544.7
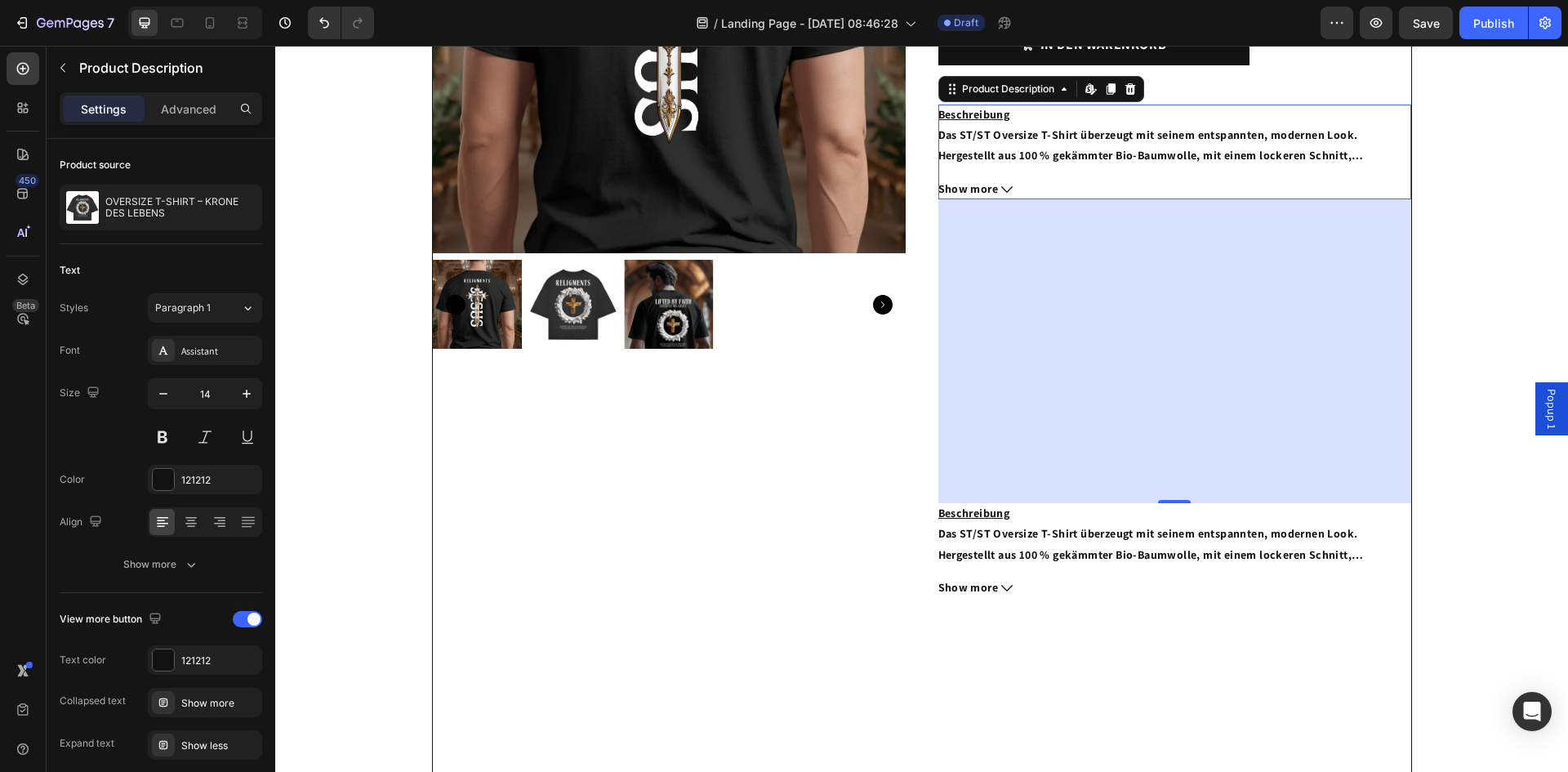
scroll to position [163, 0]
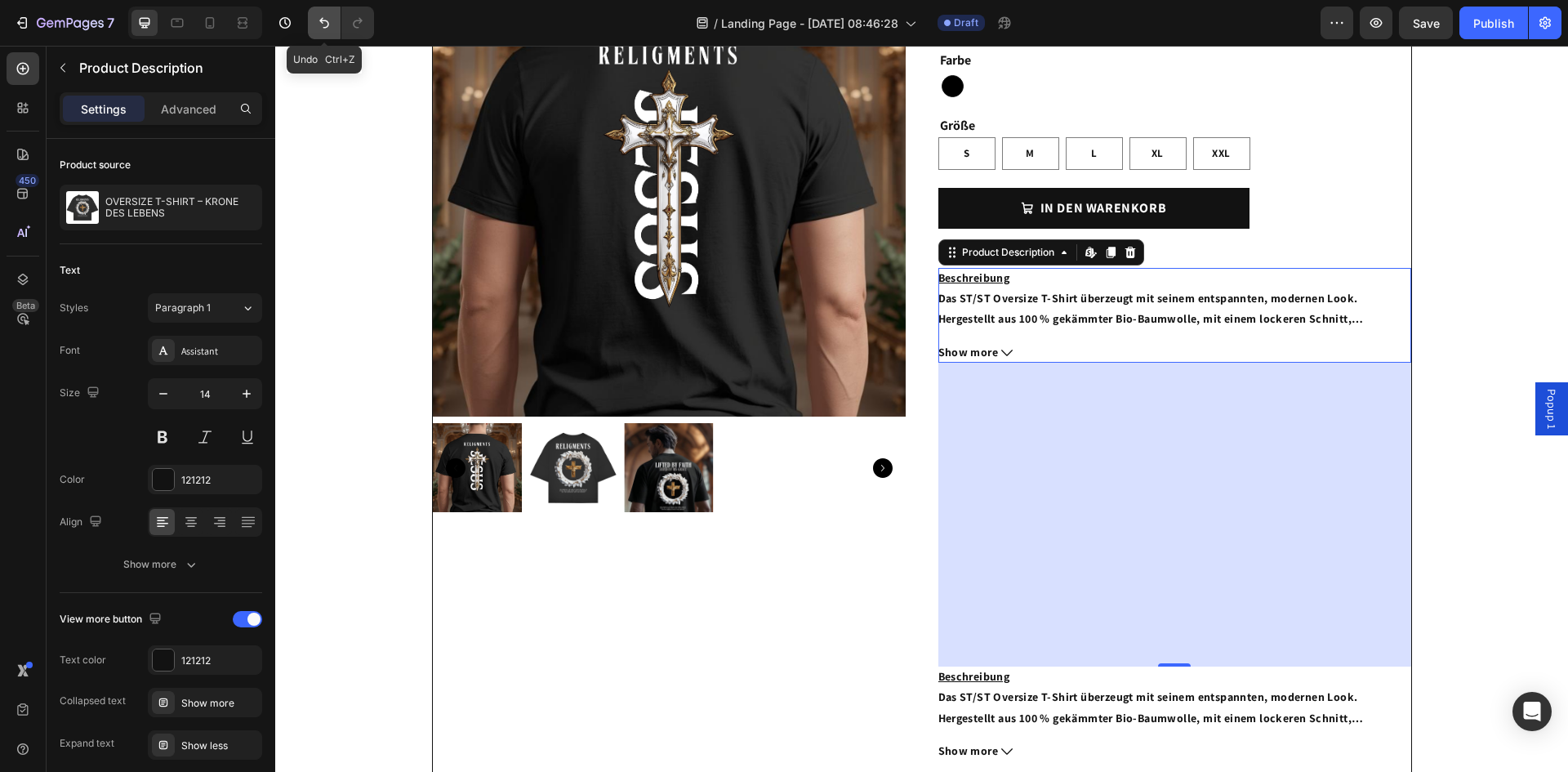
click at [323, 25] on icon "Undo/Redo" at bounding box center [324, 23] width 16 height 16
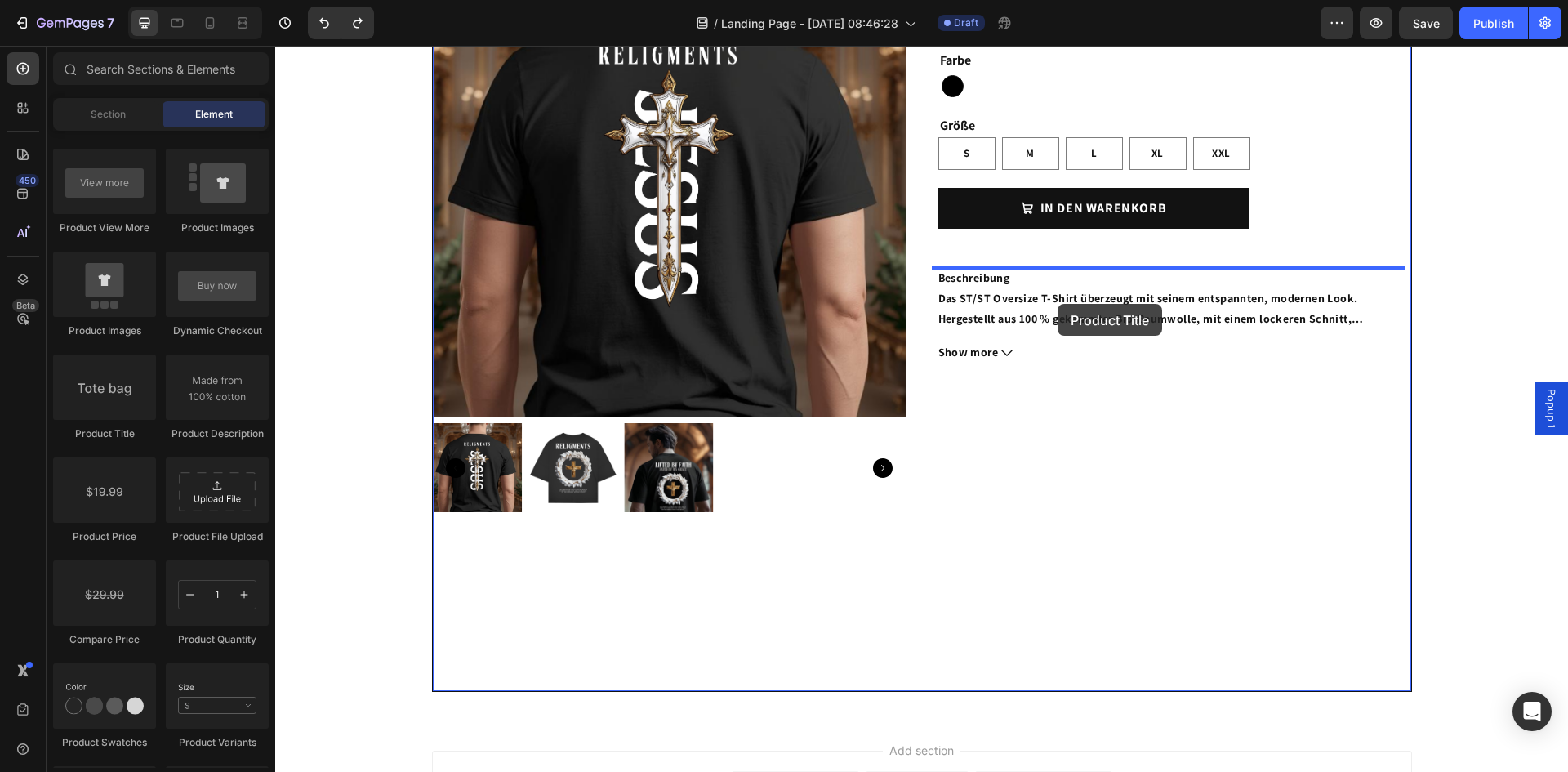
drag, startPoint x: 388, startPoint y: 437, endPoint x: 1059, endPoint y: 304, distance: 684.1
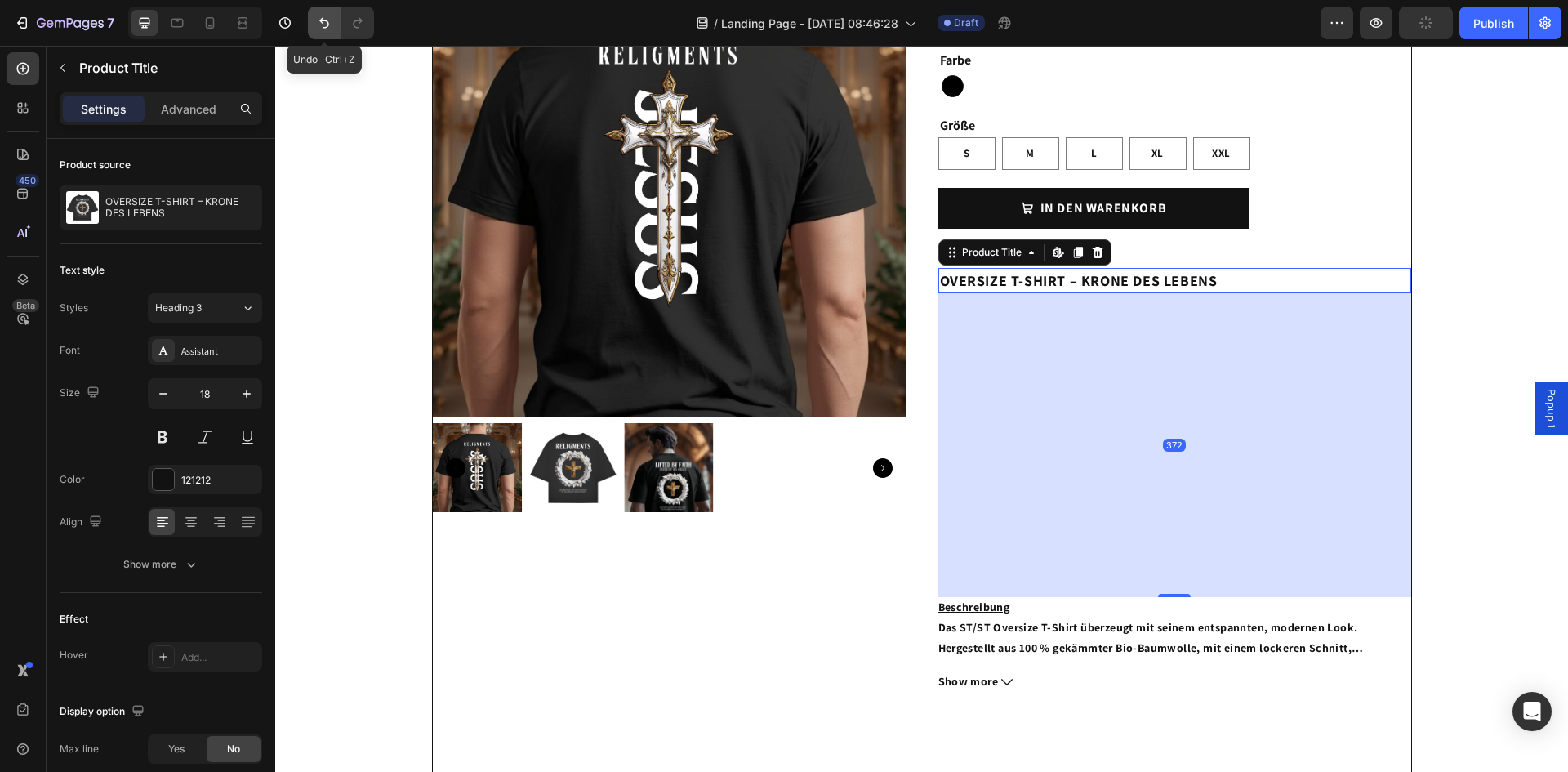
click at [326, 26] on icon "Undo/Redo" at bounding box center [324, 23] width 16 height 16
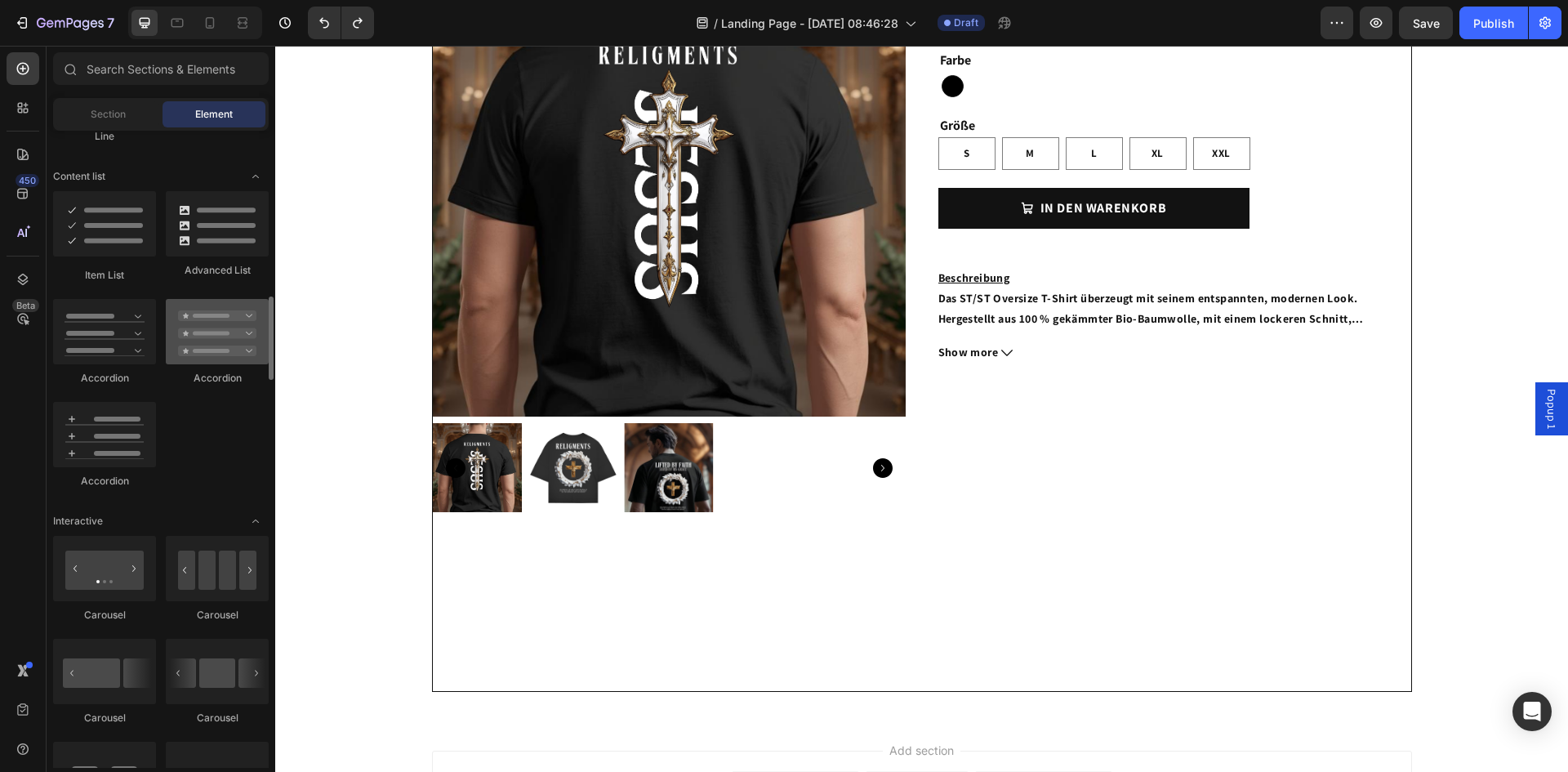
scroll to position [1426, 0]
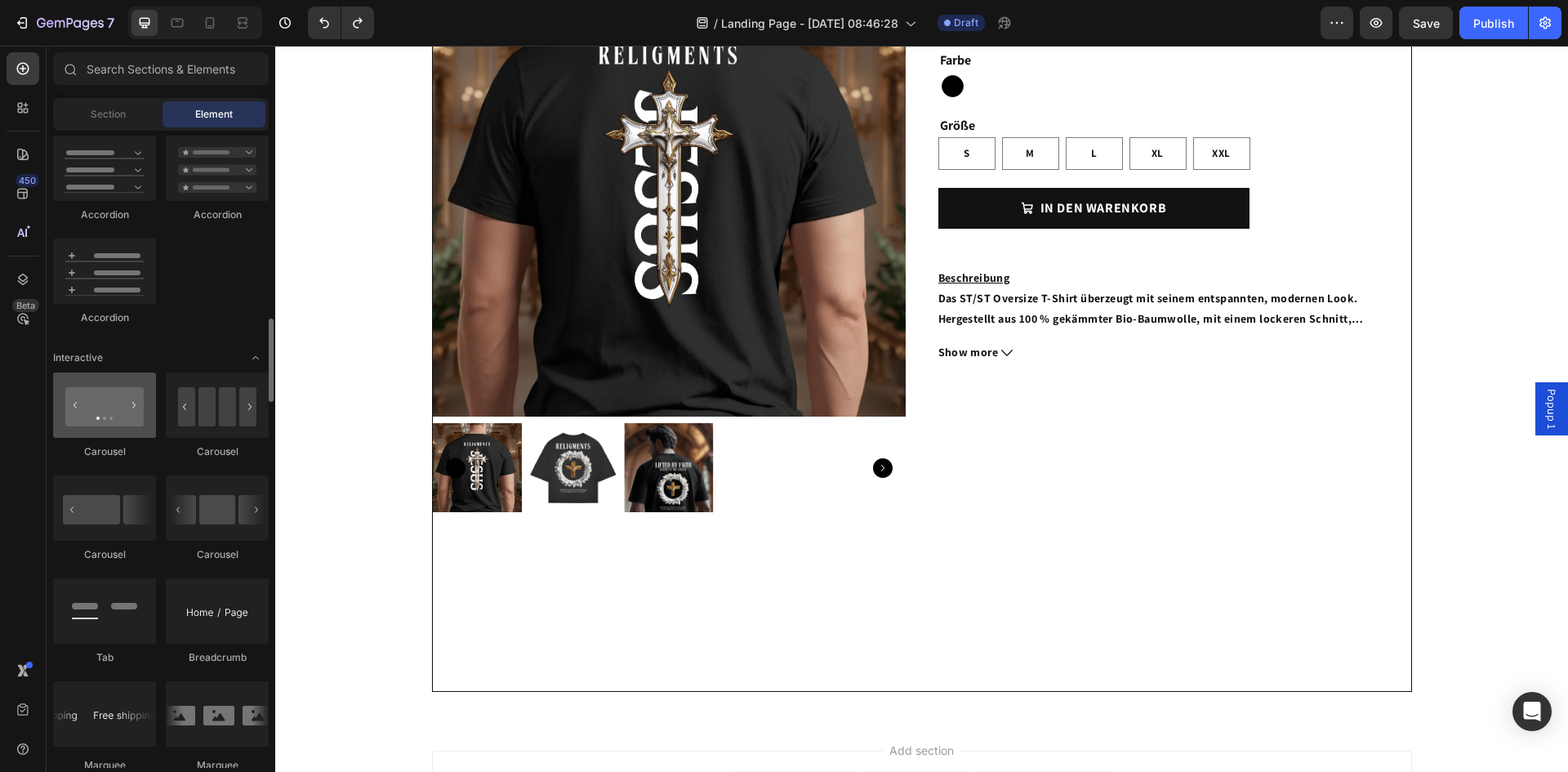
click at [139, 408] on div at bounding box center [105, 405] width 103 height 65
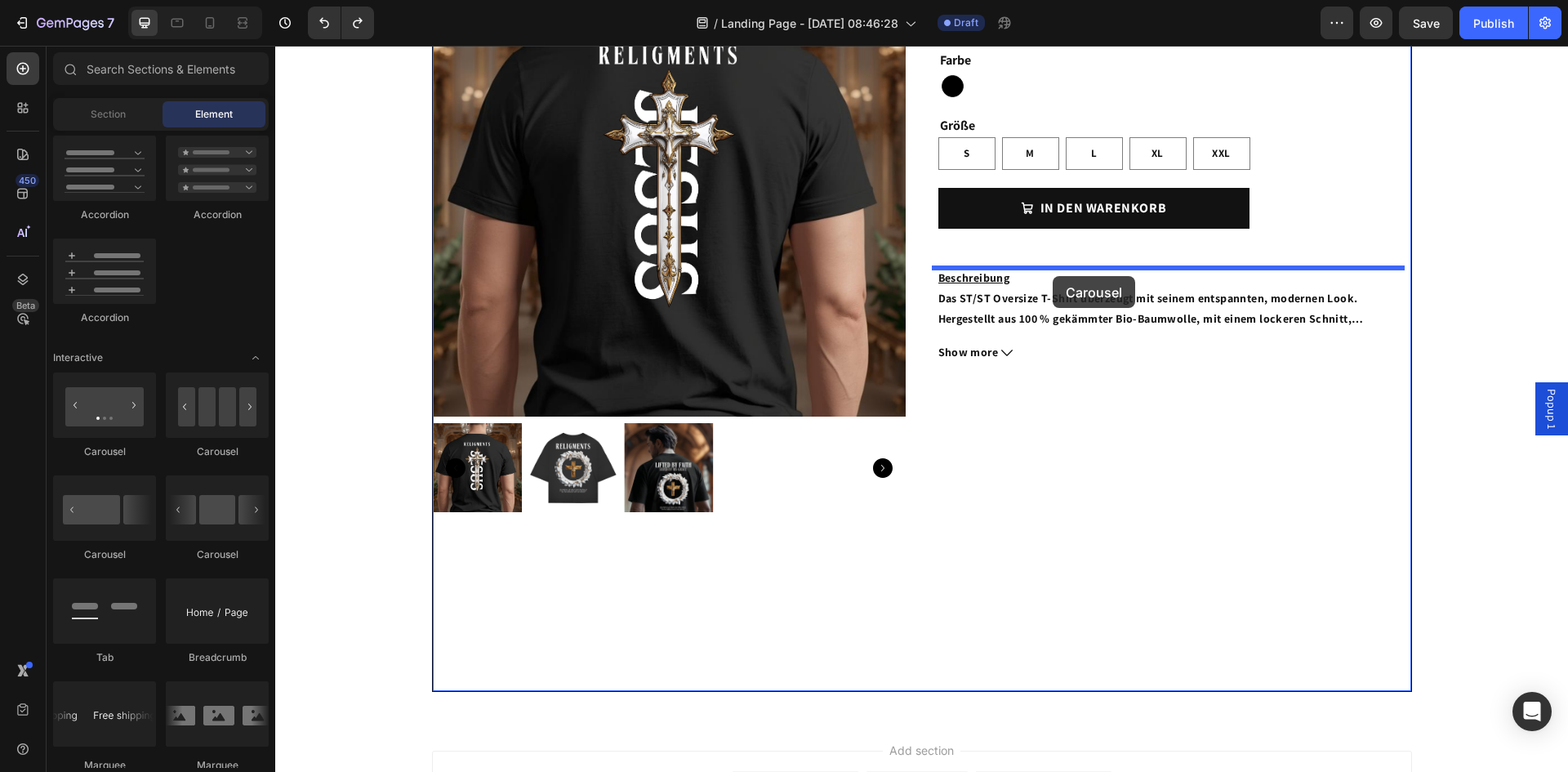
drag, startPoint x: 411, startPoint y: 453, endPoint x: 1053, endPoint y: 276, distance: 666.0
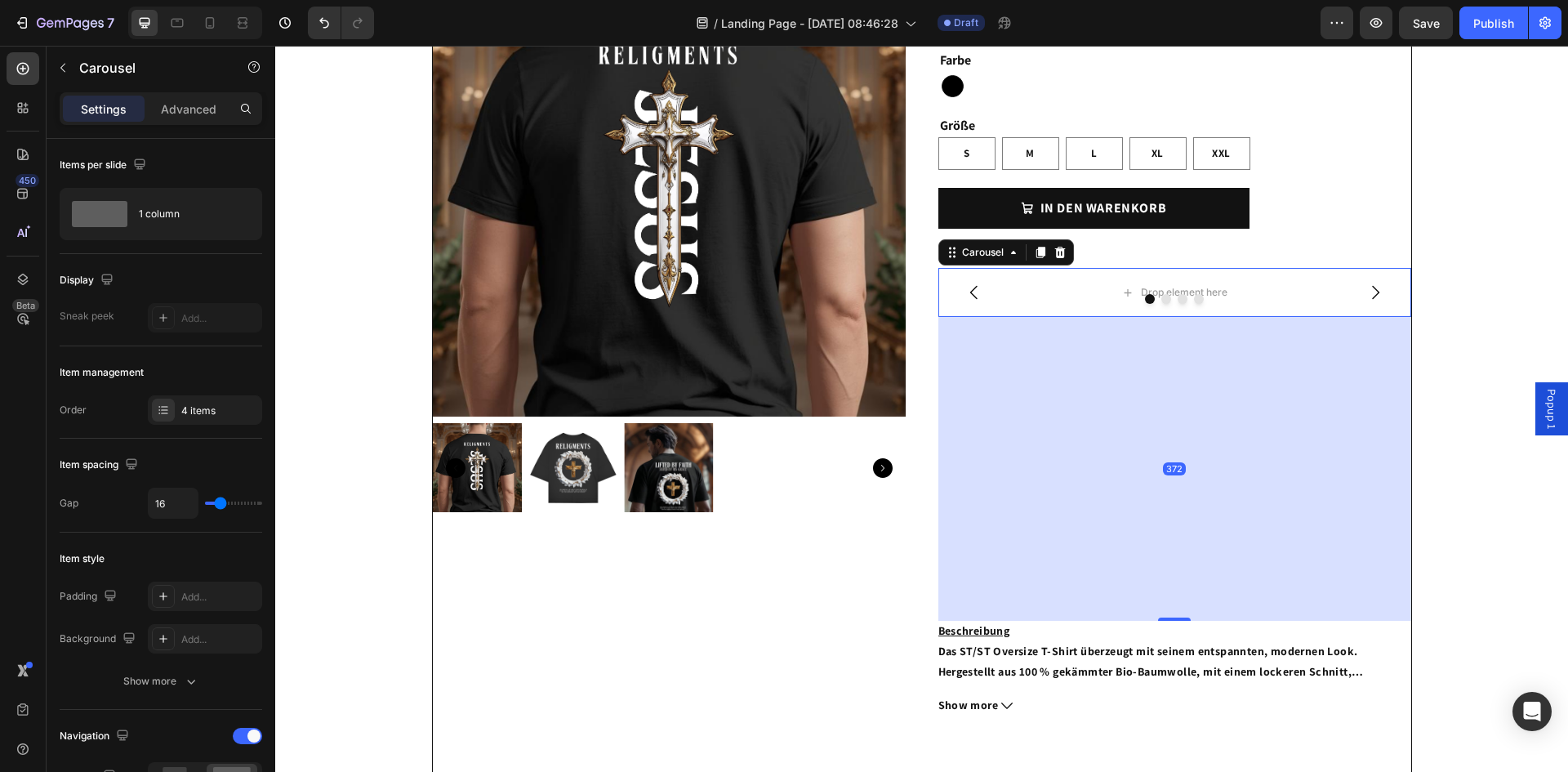
click at [1368, 291] on icon "Carousel Next Arrow" at bounding box center [1375, 292] width 20 height 20
click at [1368, 291] on icon "Carousel Next Arrow" at bounding box center [1375, 292] width 20 height 20
click at [328, 35] on button "Undo/Redo" at bounding box center [324, 23] width 33 height 33
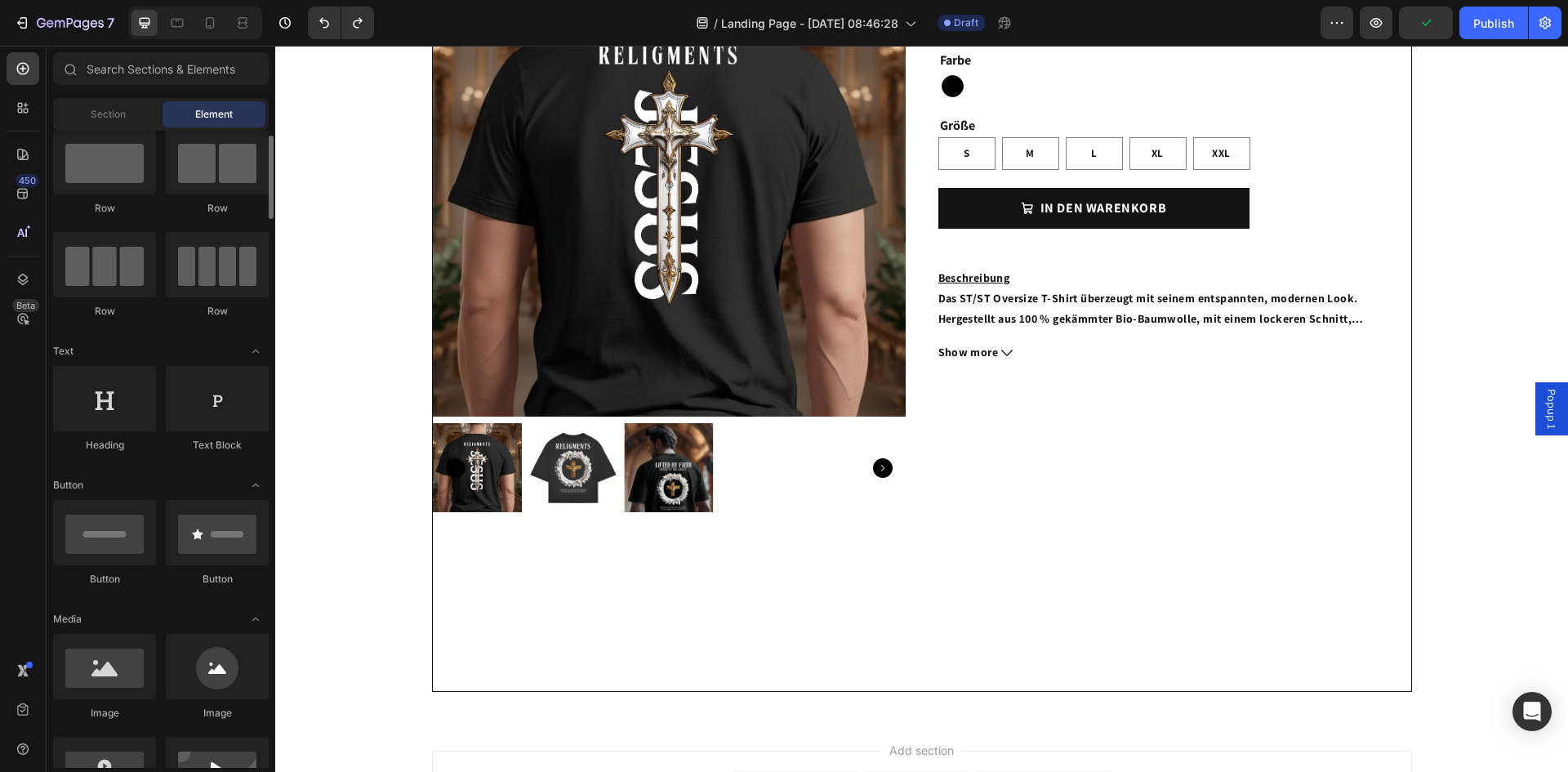
scroll to position [0, 0]
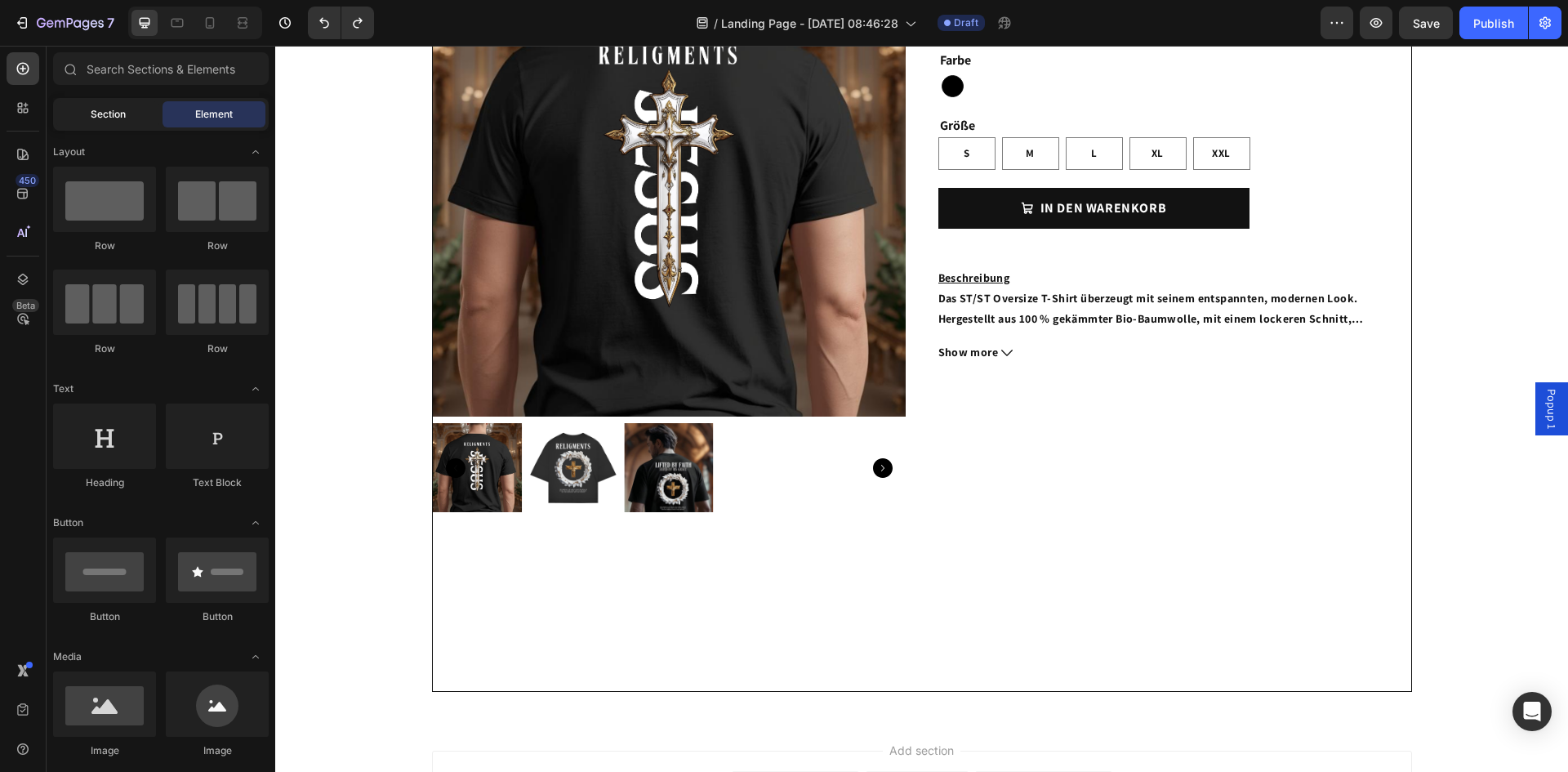
click at [116, 118] on span "Section" at bounding box center [108, 114] width 35 height 15
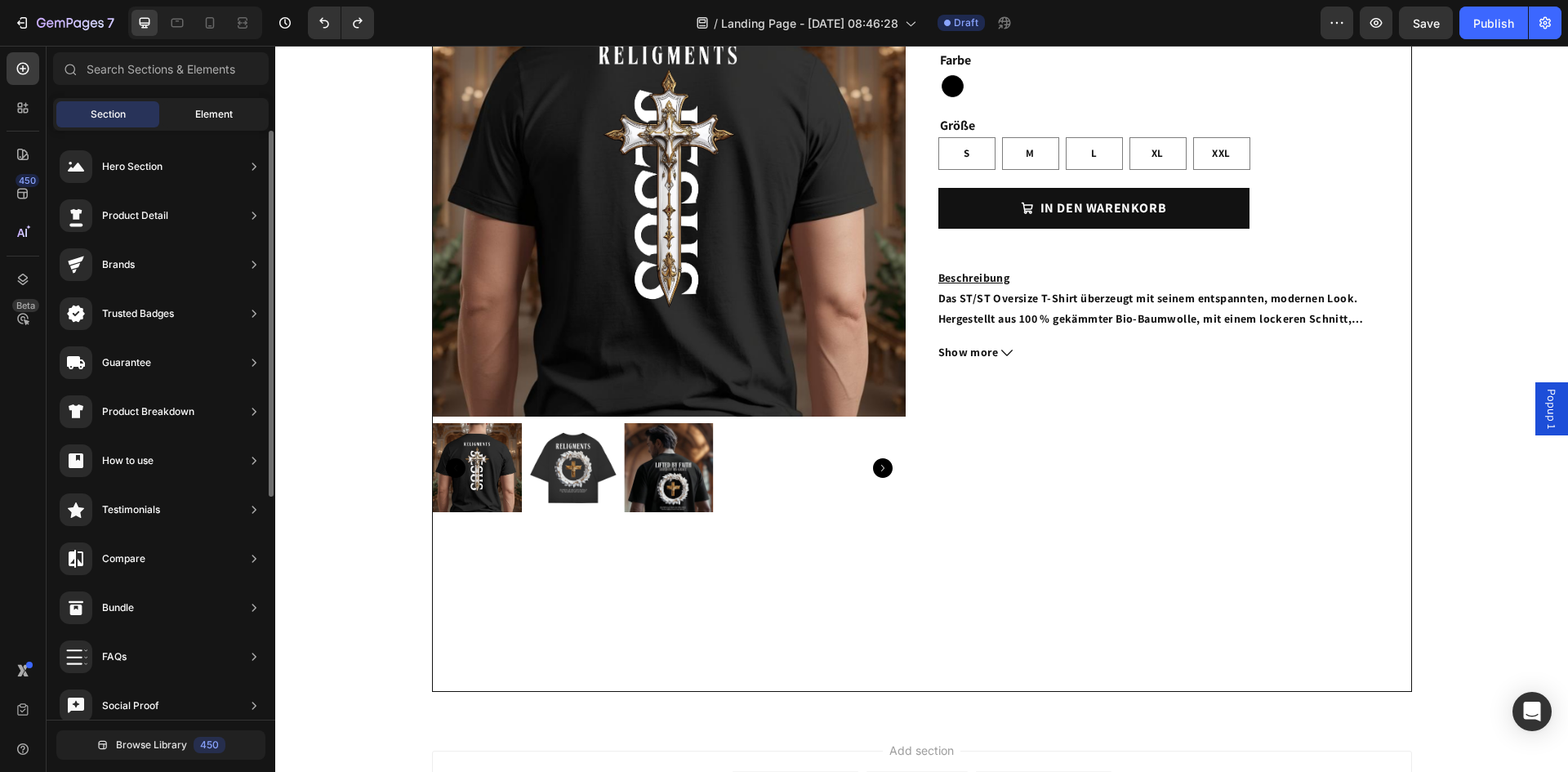
click at [217, 114] on span "Element" at bounding box center [214, 114] width 38 height 15
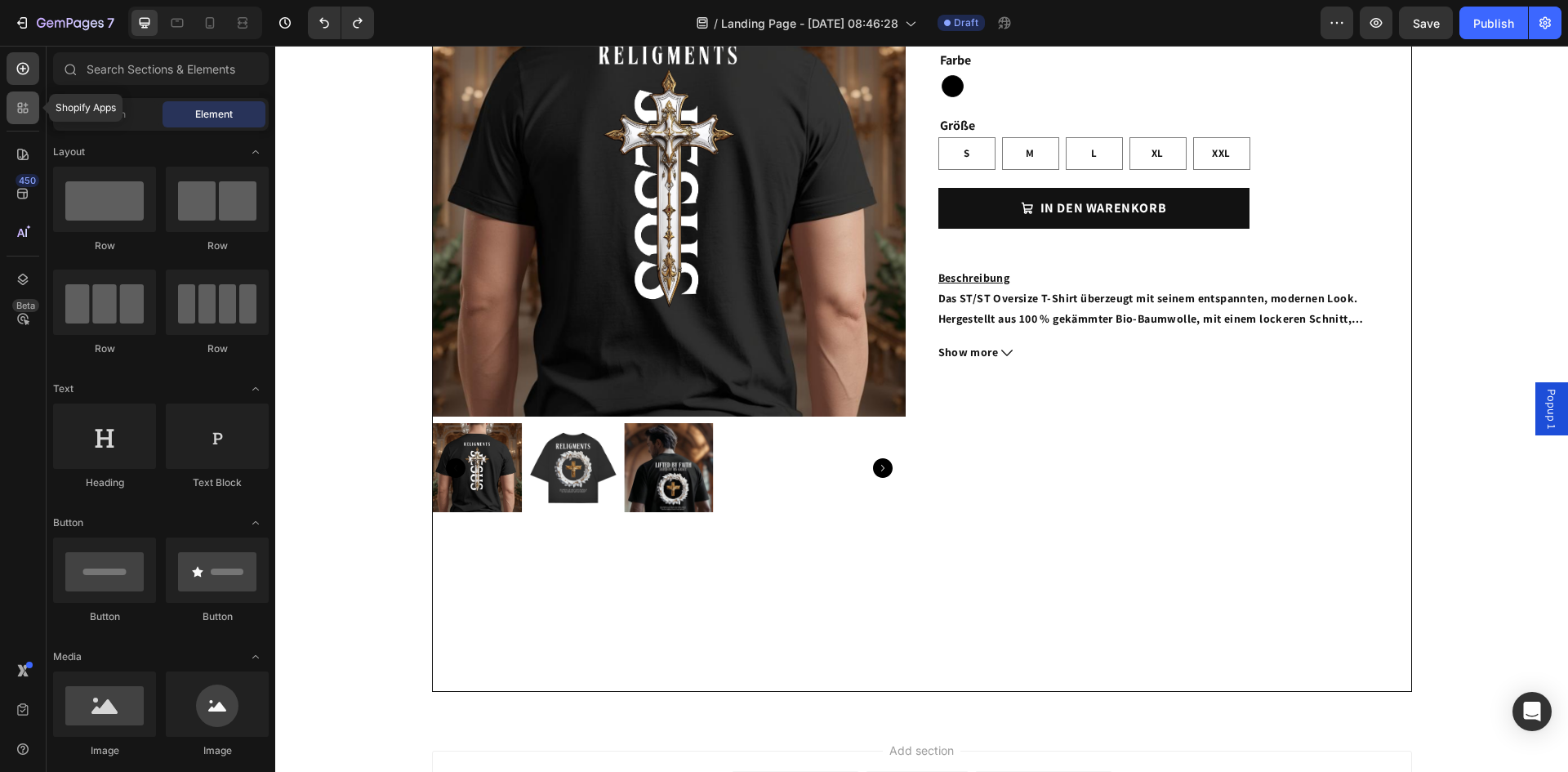
click at [16, 106] on icon at bounding box center [23, 108] width 16 height 16
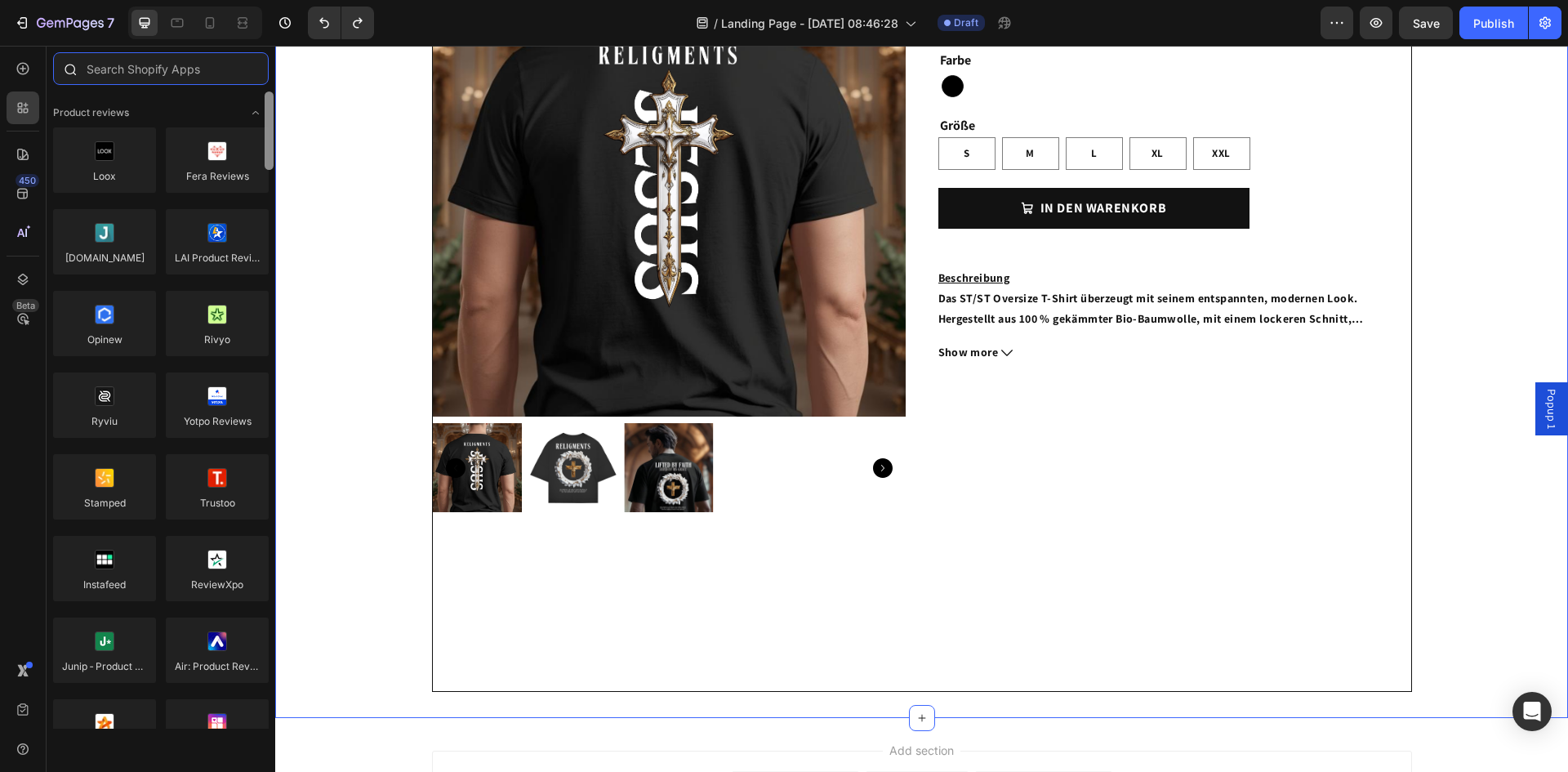
drag, startPoint x: 268, startPoint y: 279, endPoint x: 130, endPoint y: 67, distance: 253.0
click at [300, 0] on div "7 / Landing Page - Sep 24, 08:46:28 Draft Preview Save Publish 450 Beta Section…" at bounding box center [784, 0] width 1568 height 0
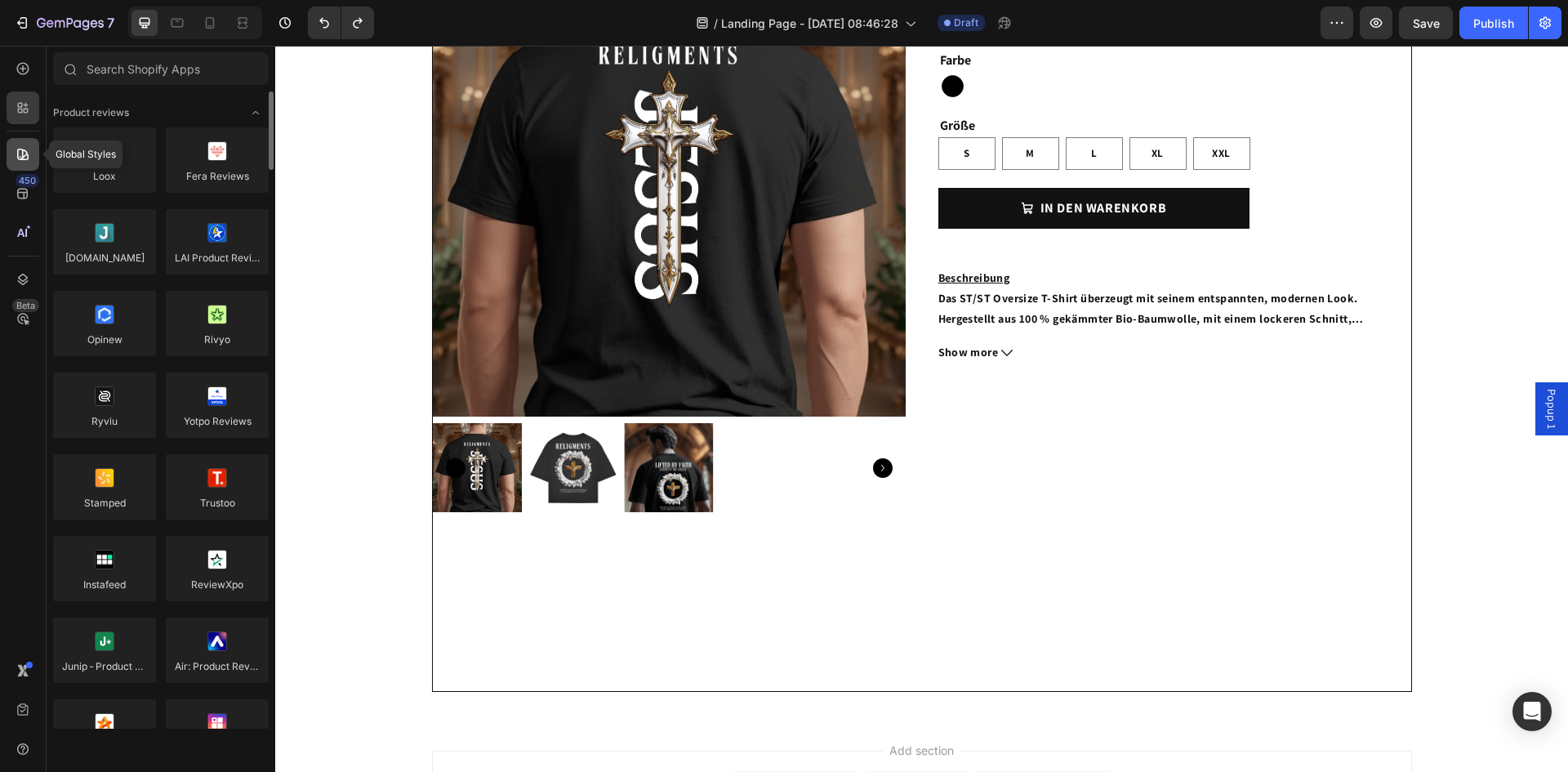
click at [9, 154] on div at bounding box center [23, 155] width 33 height 33
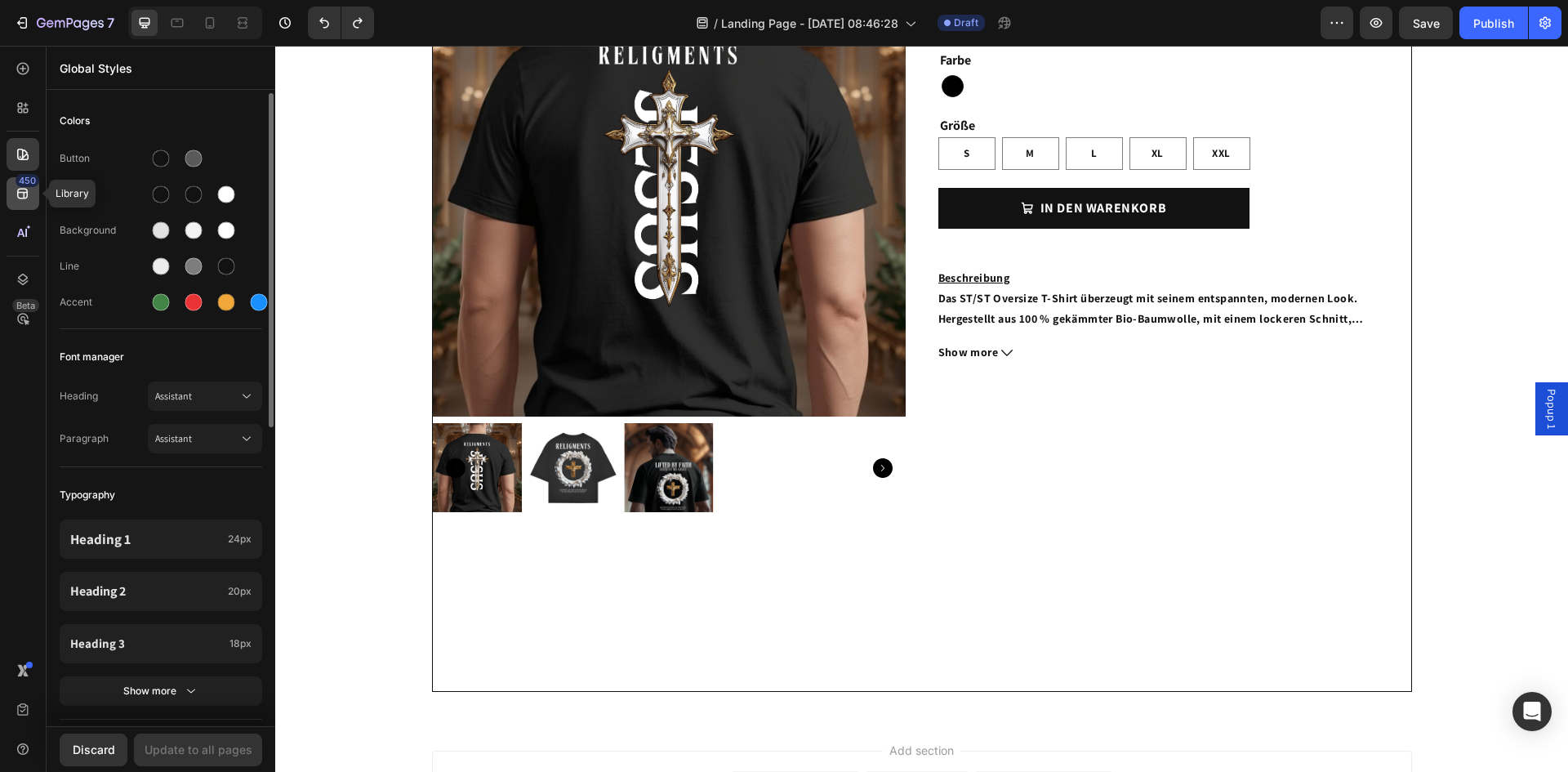
click at [27, 201] on icon at bounding box center [23, 193] width 16 height 16
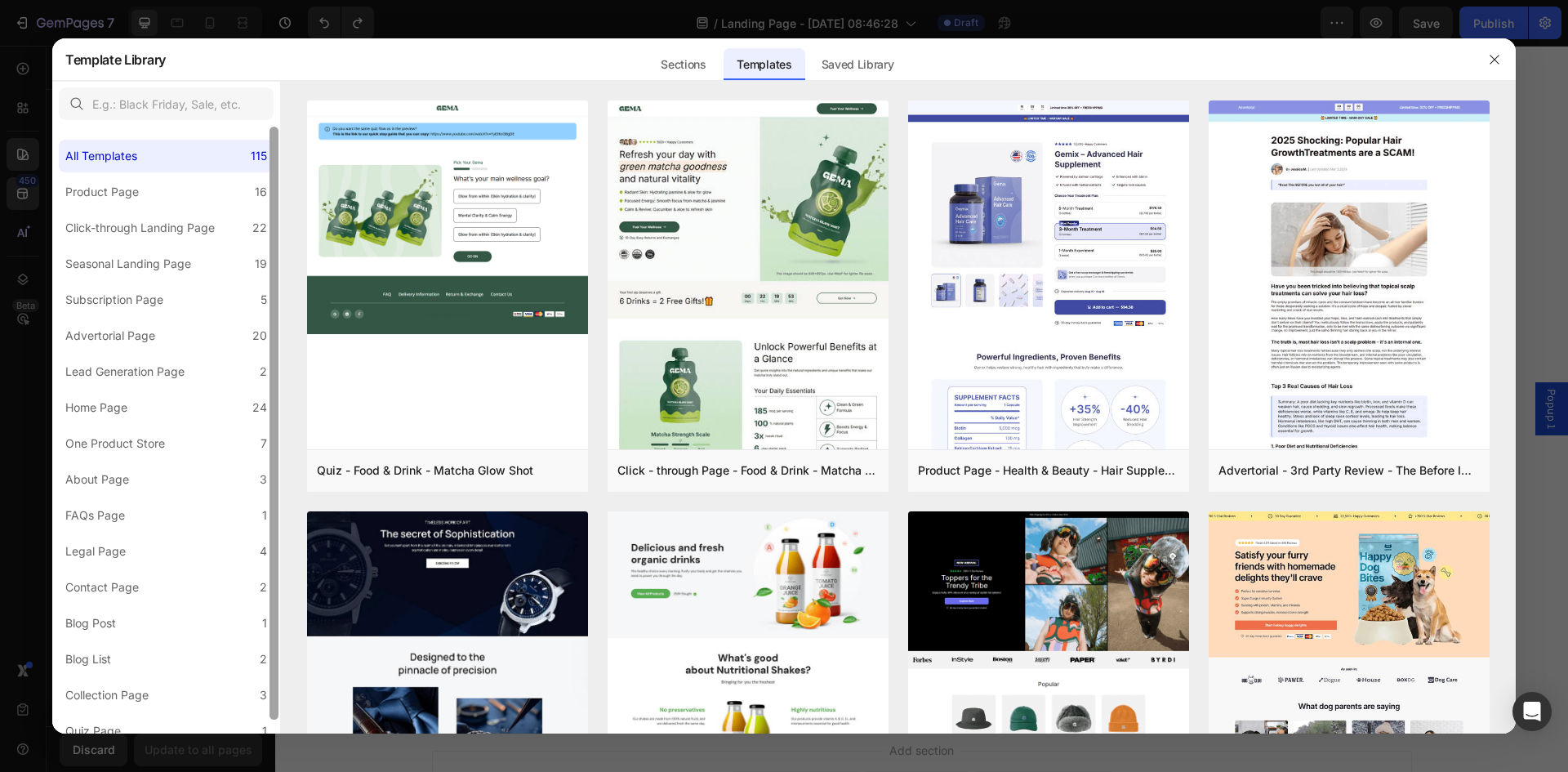
scroll to position [14, 0]
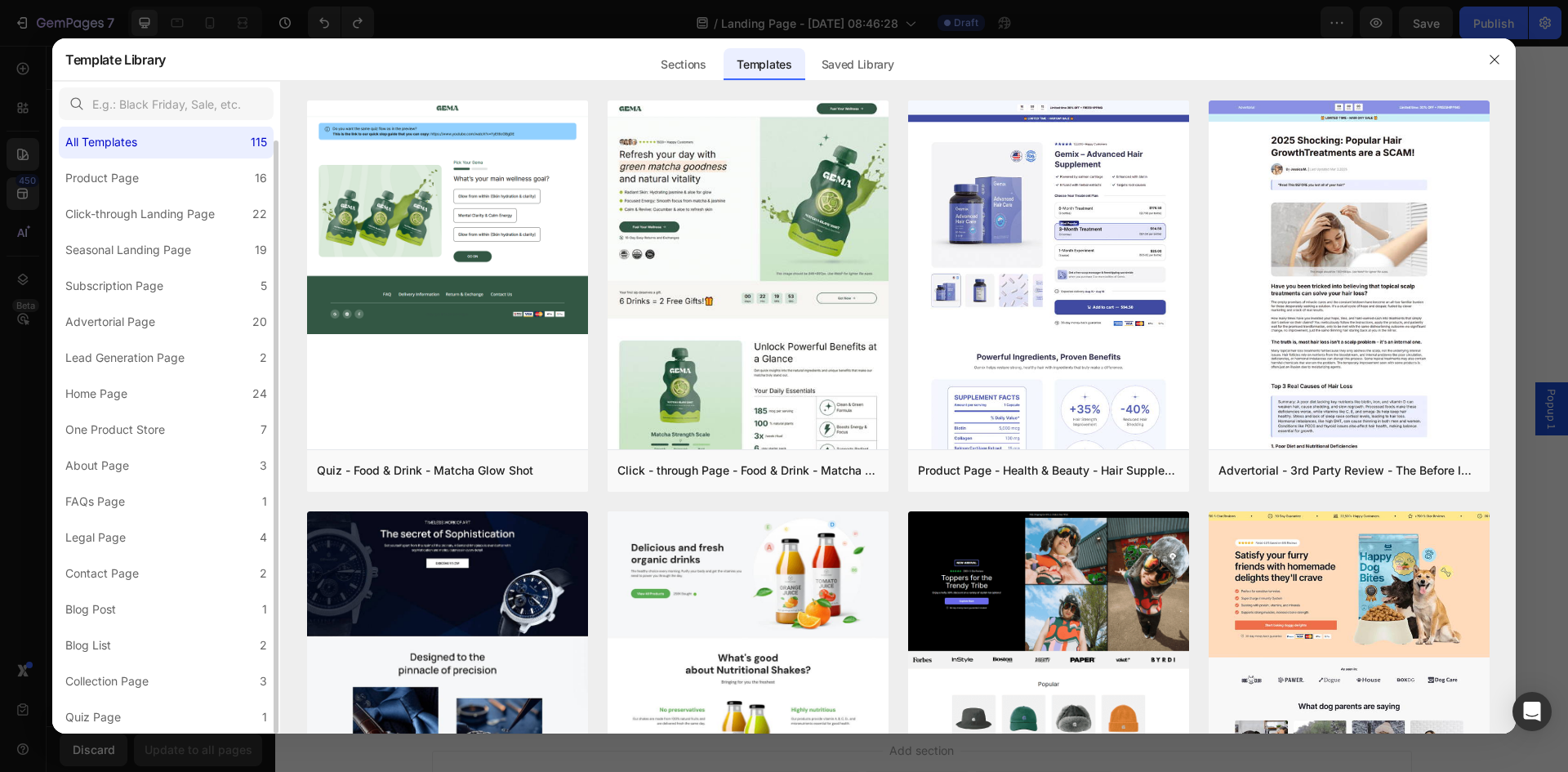
click at [32, 385] on div at bounding box center [784, 386] width 1568 height 772
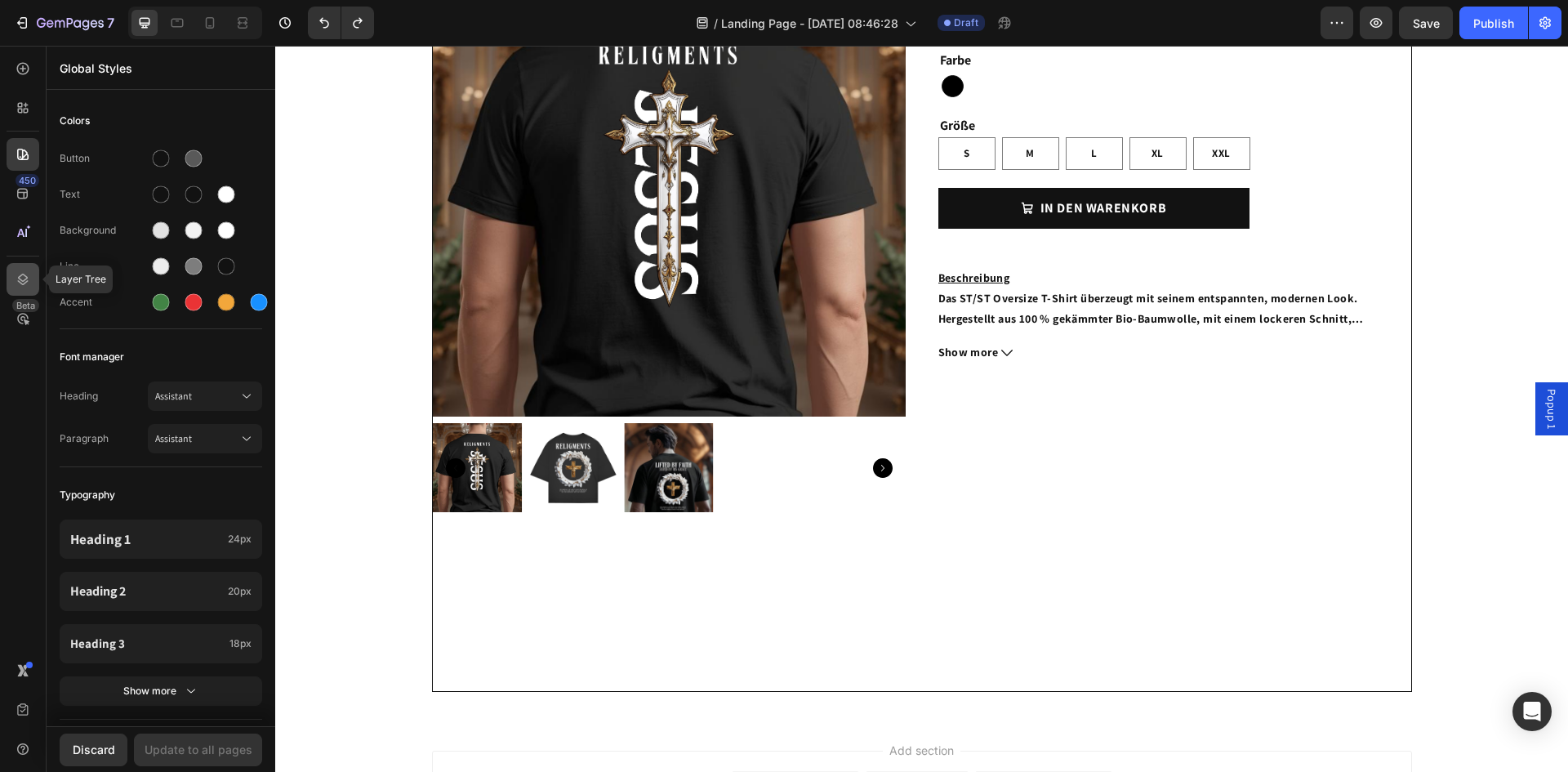
click at [18, 275] on icon at bounding box center [23, 279] width 16 height 16
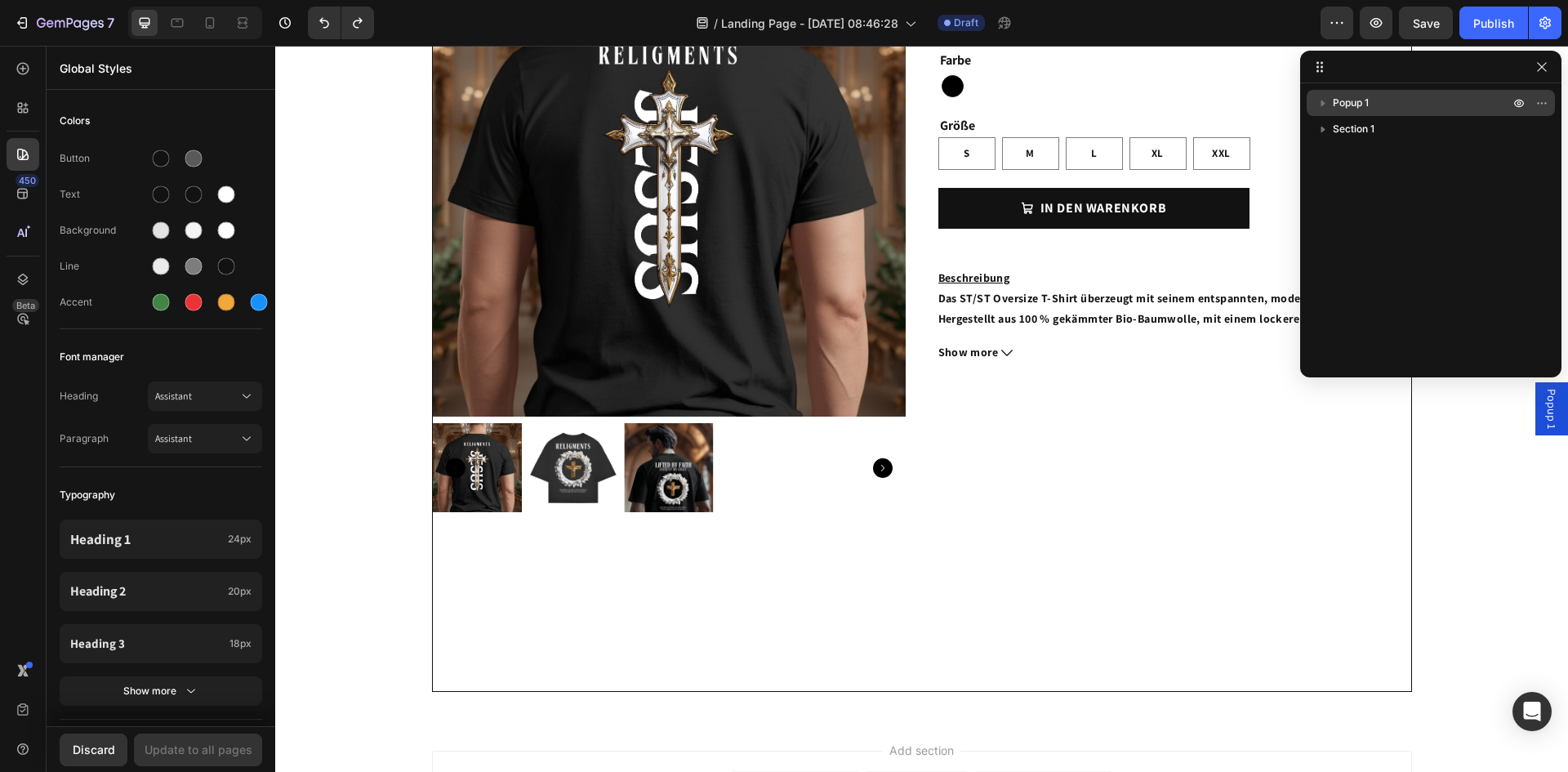
click at [1437, 94] on div "Popup 1" at bounding box center [1431, 103] width 235 height 26
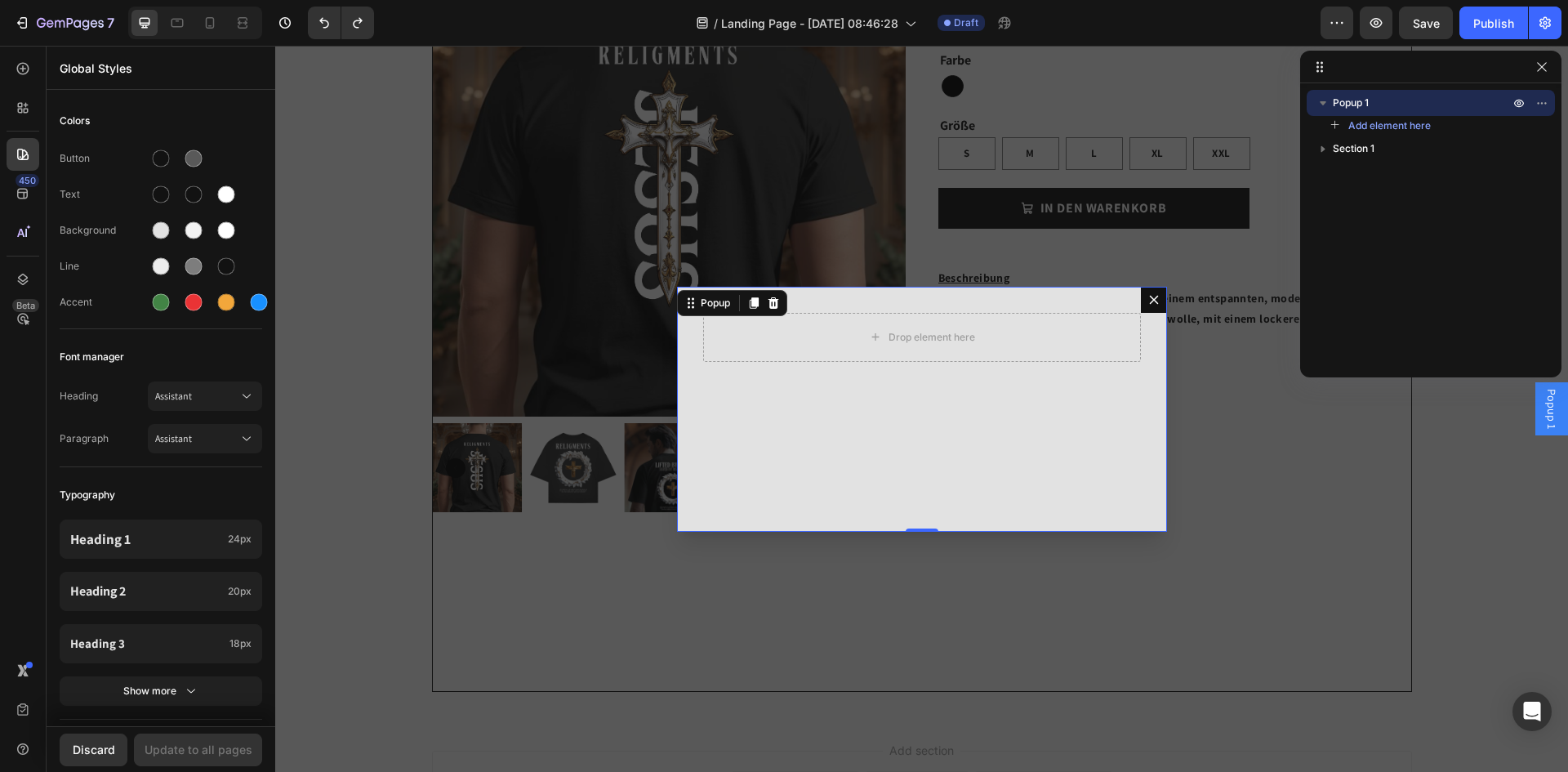
click at [1433, 95] on p "Popup 1" at bounding box center [1423, 103] width 179 height 16
click at [1147, 305] on icon "Dialog content" at bounding box center [1154, 300] width 13 height 13
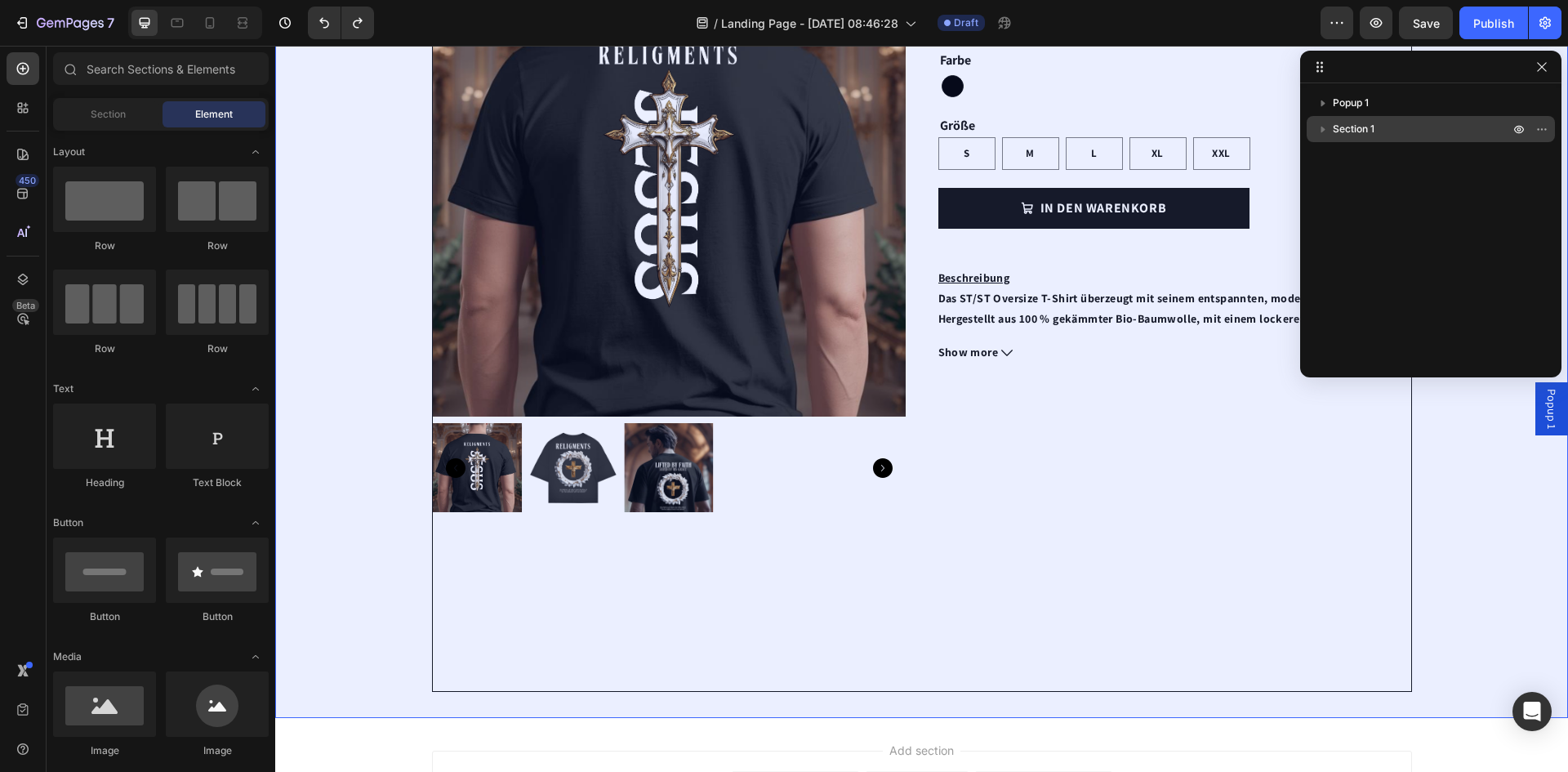
click at [1378, 125] on p "Section 1" at bounding box center [1423, 129] width 179 height 16
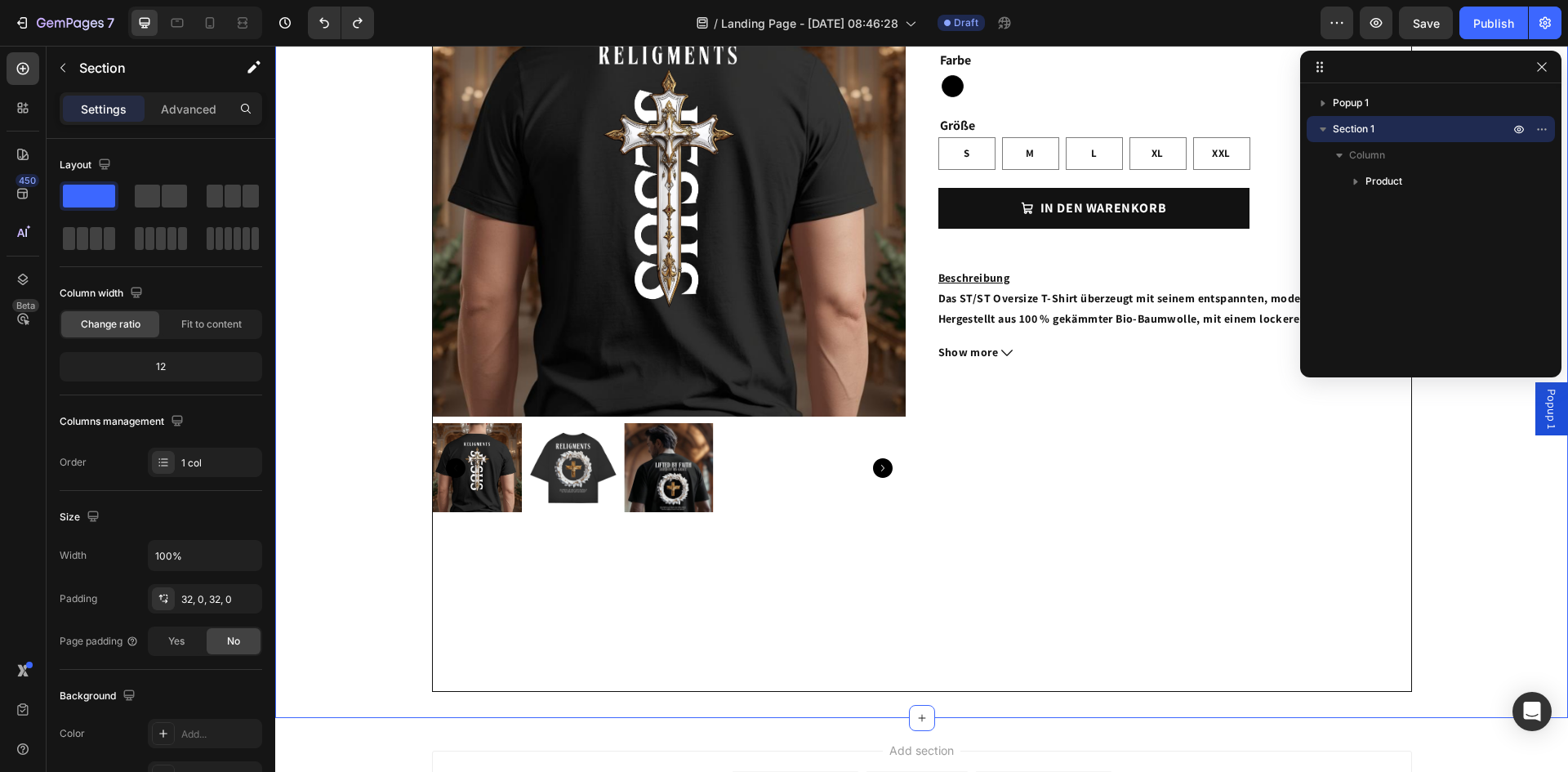
click at [1379, 125] on p "Section 1" at bounding box center [1423, 129] width 179 height 16
click at [1538, 66] on icon "button" at bounding box center [1542, 67] width 13 height 13
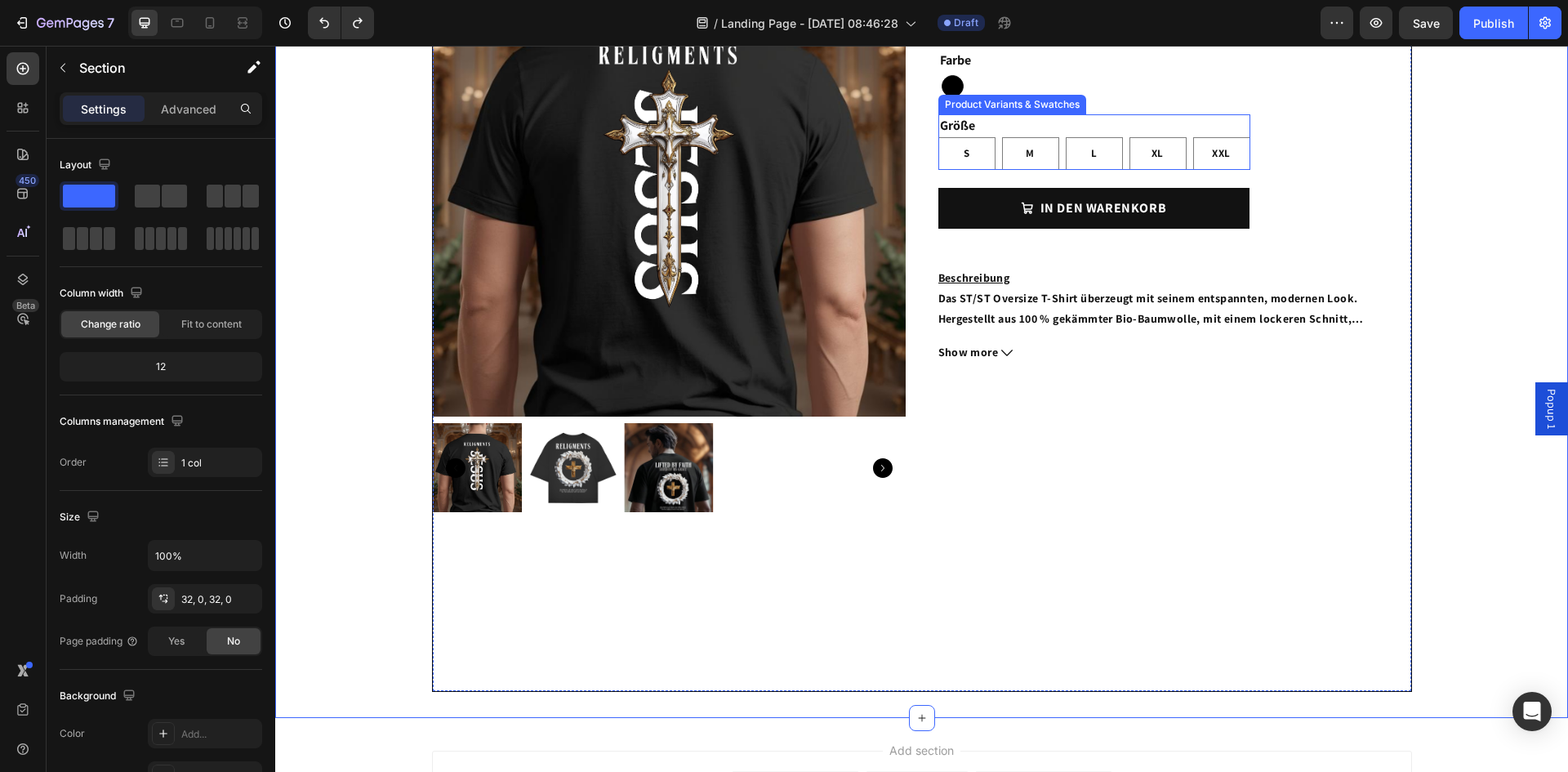
scroll to position [0, 0]
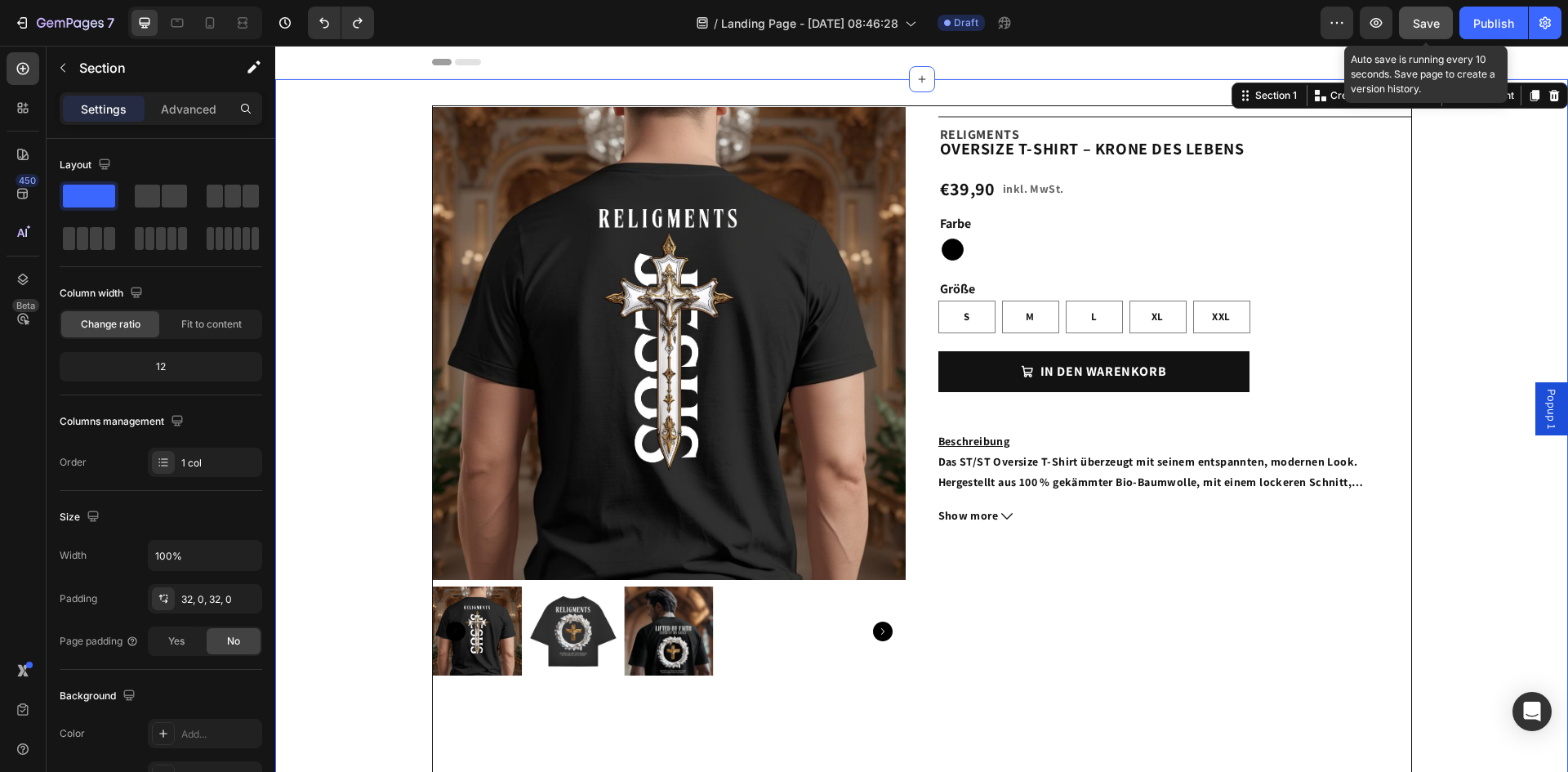
click at [1432, 16] on span "Save" at bounding box center [1426, 23] width 27 height 14
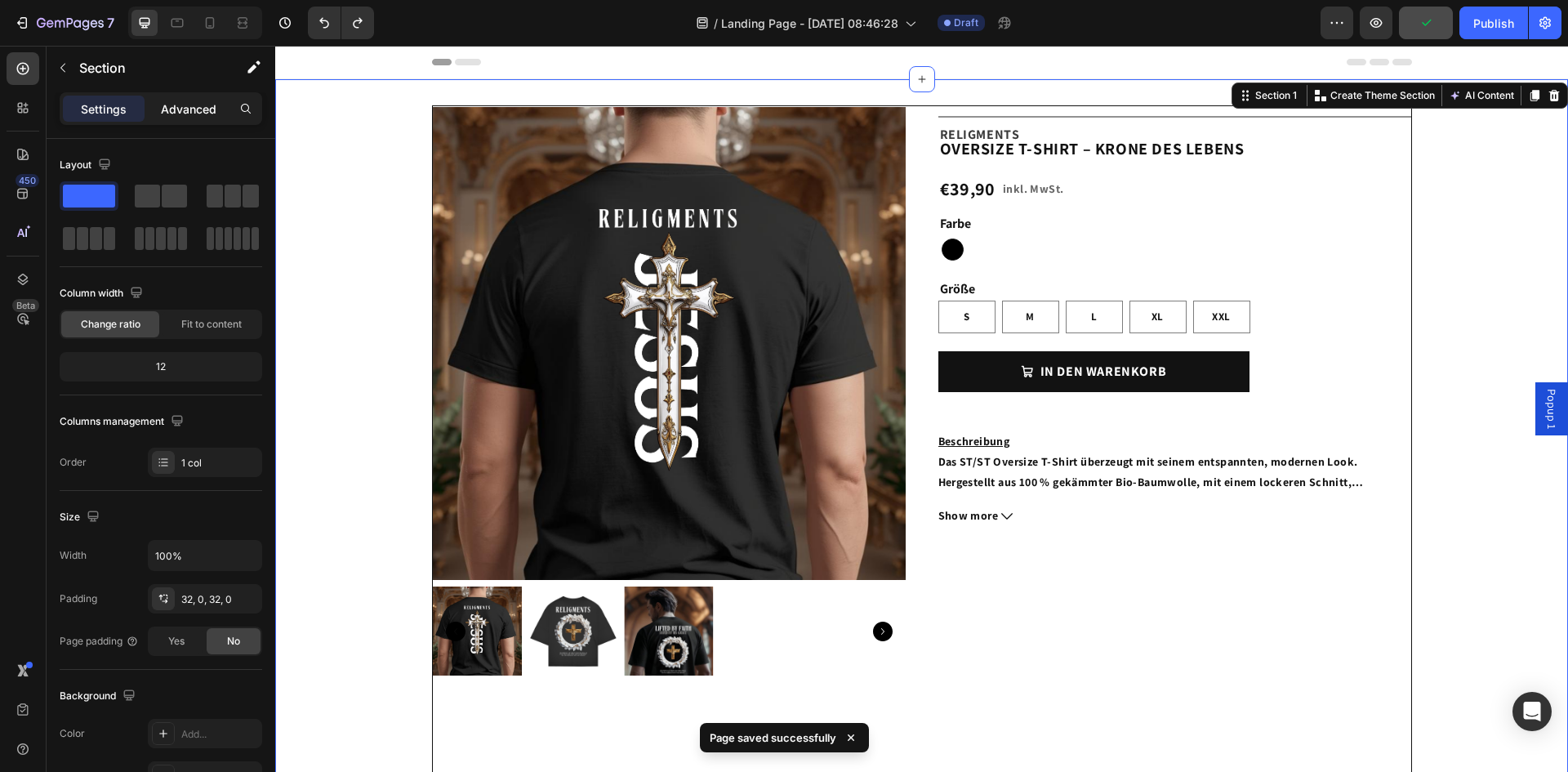
click at [177, 99] on div "Advanced" at bounding box center [188, 109] width 81 height 26
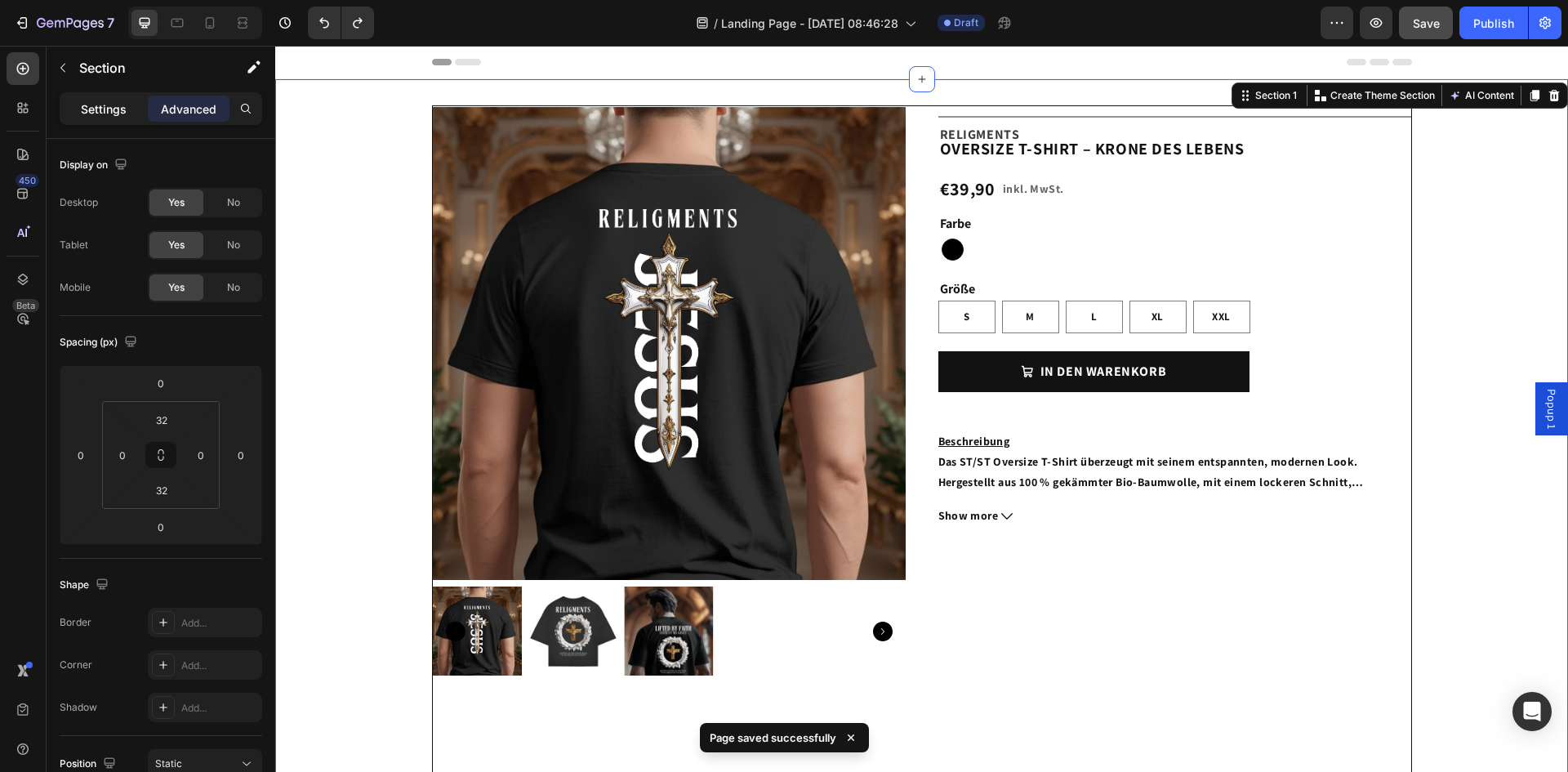
click at [99, 119] on div "Settings" at bounding box center [103, 109] width 81 height 26
